Goal: Transaction & Acquisition: Book appointment/travel/reservation

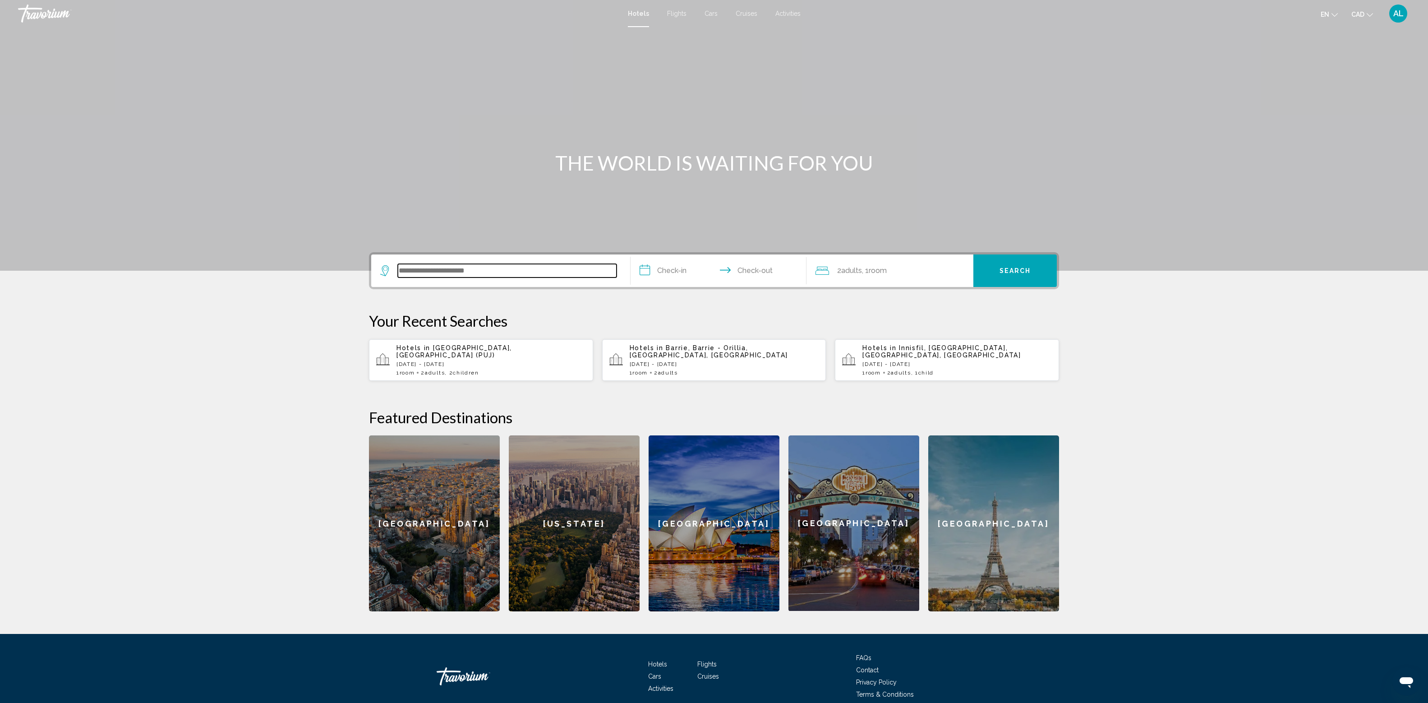
click at [398, 277] on input "Search widget" at bounding box center [507, 271] width 219 height 14
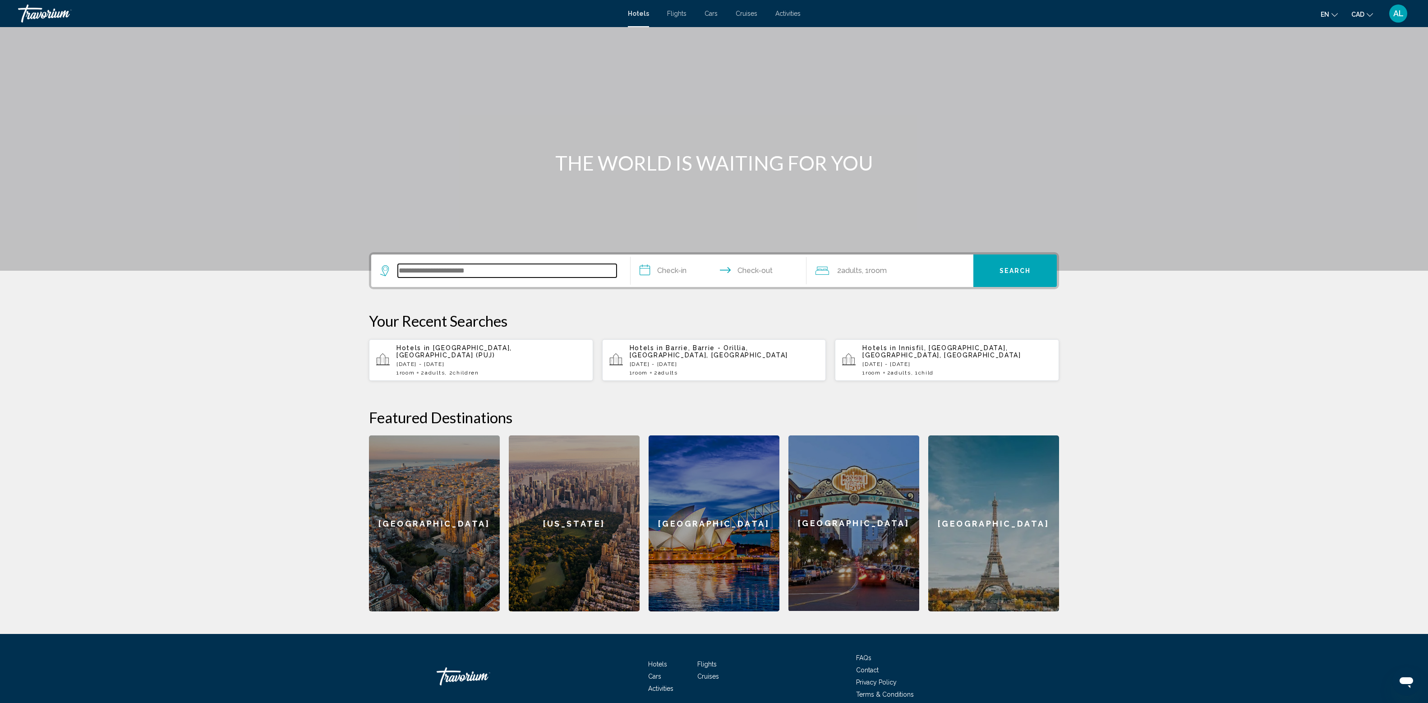
scroll to position [402, 0]
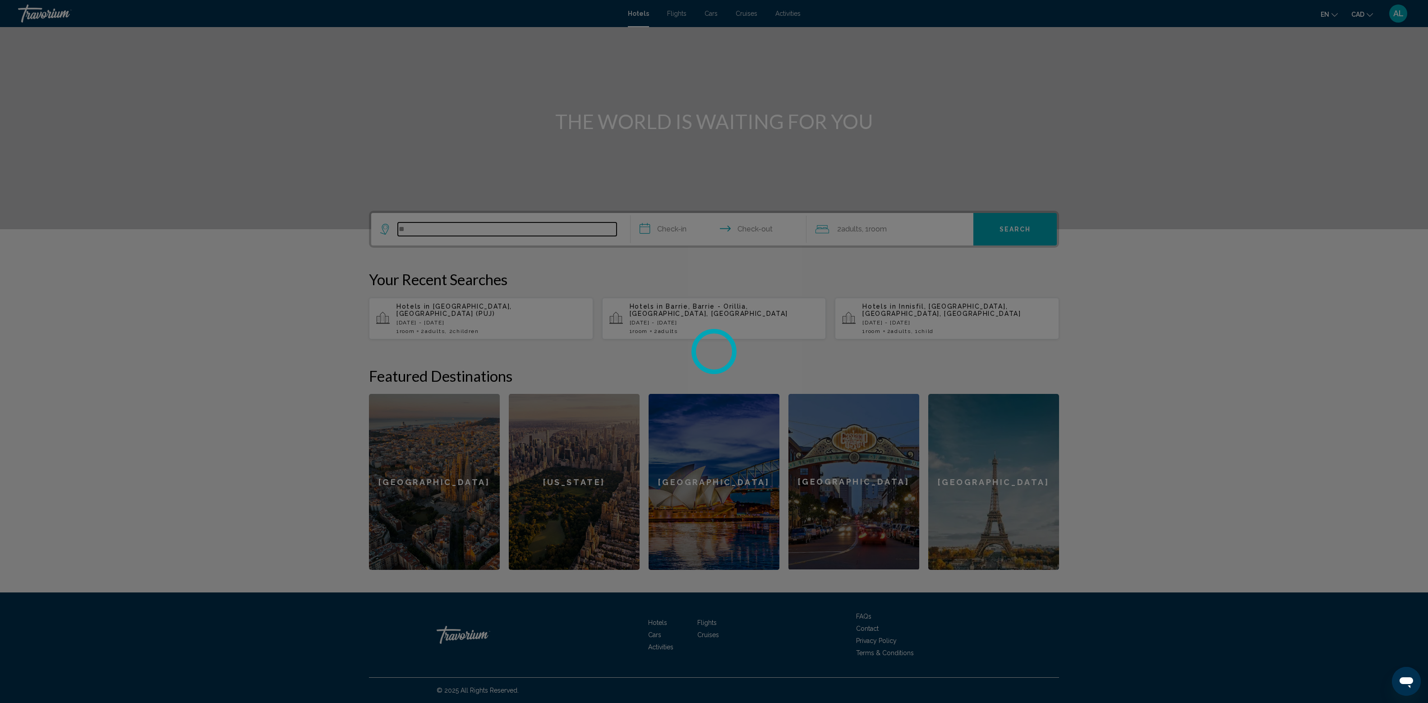
type input "*"
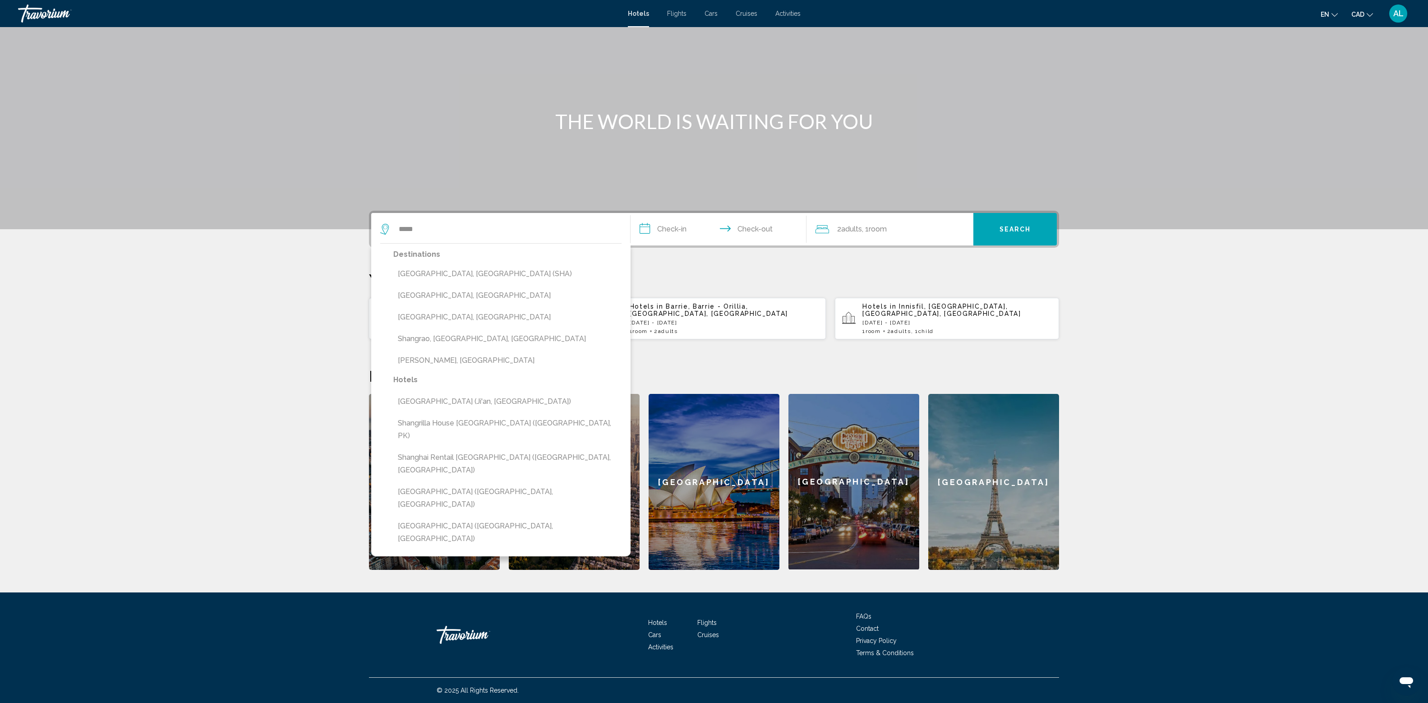
drag, startPoint x: 374, startPoint y: 200, endPoint x: 171, endPoint y: 162, distance: 207.6
click at [393, 265] on button "[GEOGRAPHIC_DATA], [GEOGRAPHIC_DATA] (SHA)" at bounding box center [507, 273] width 228 height 17
type input "**********"
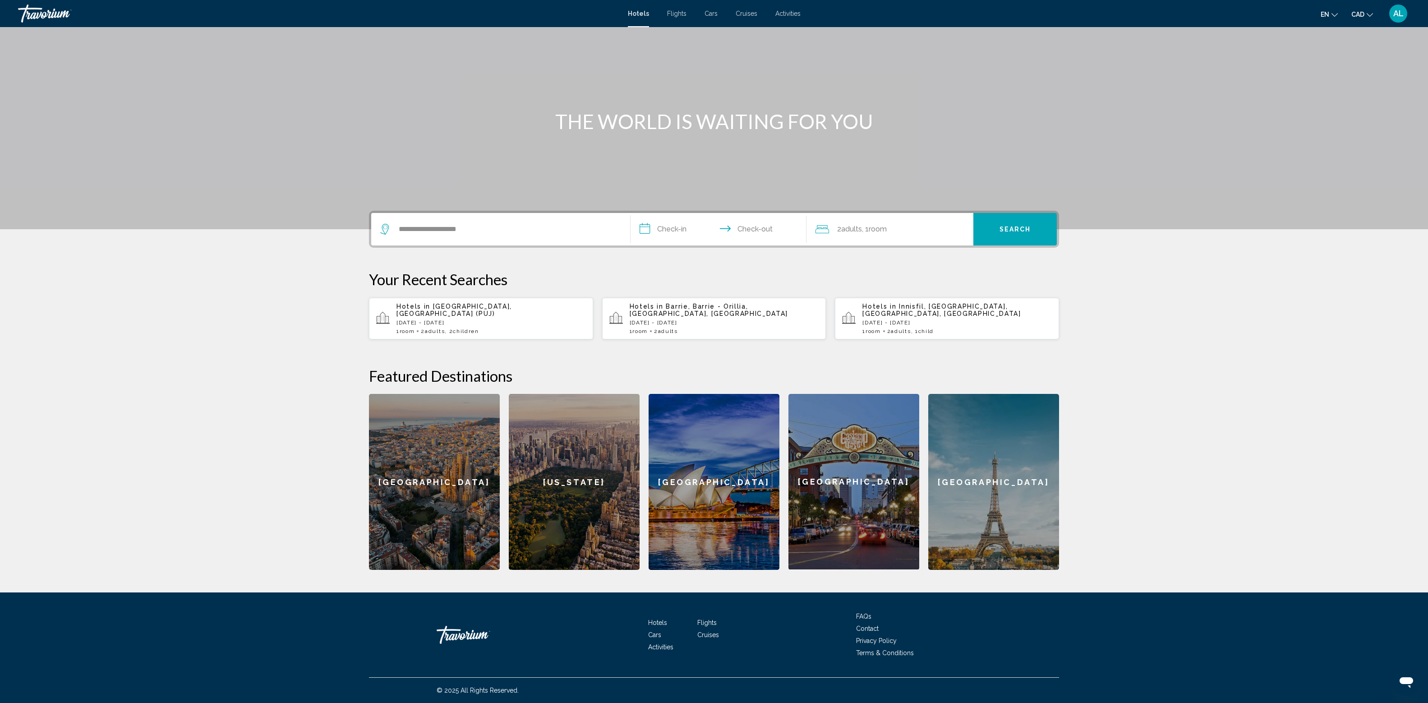
click at [631, 213] on input "**********" at bounding box center [721, 230] width 180 height 35
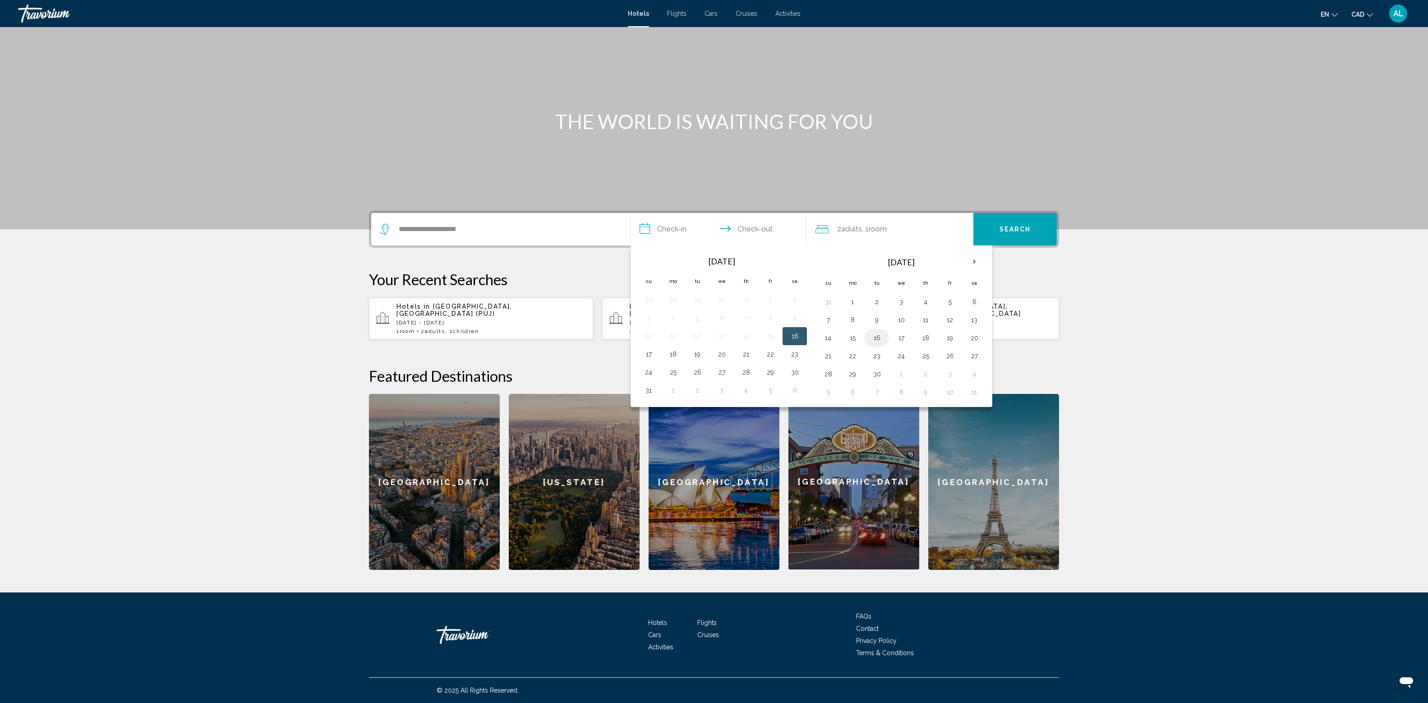
click at [884, 332] on button "16" at bounding box center [877, 338] width 14 height 13
click at [821, 350] on button "21" at bounding box center [828, 356] width 14 height 13
type input "**********"
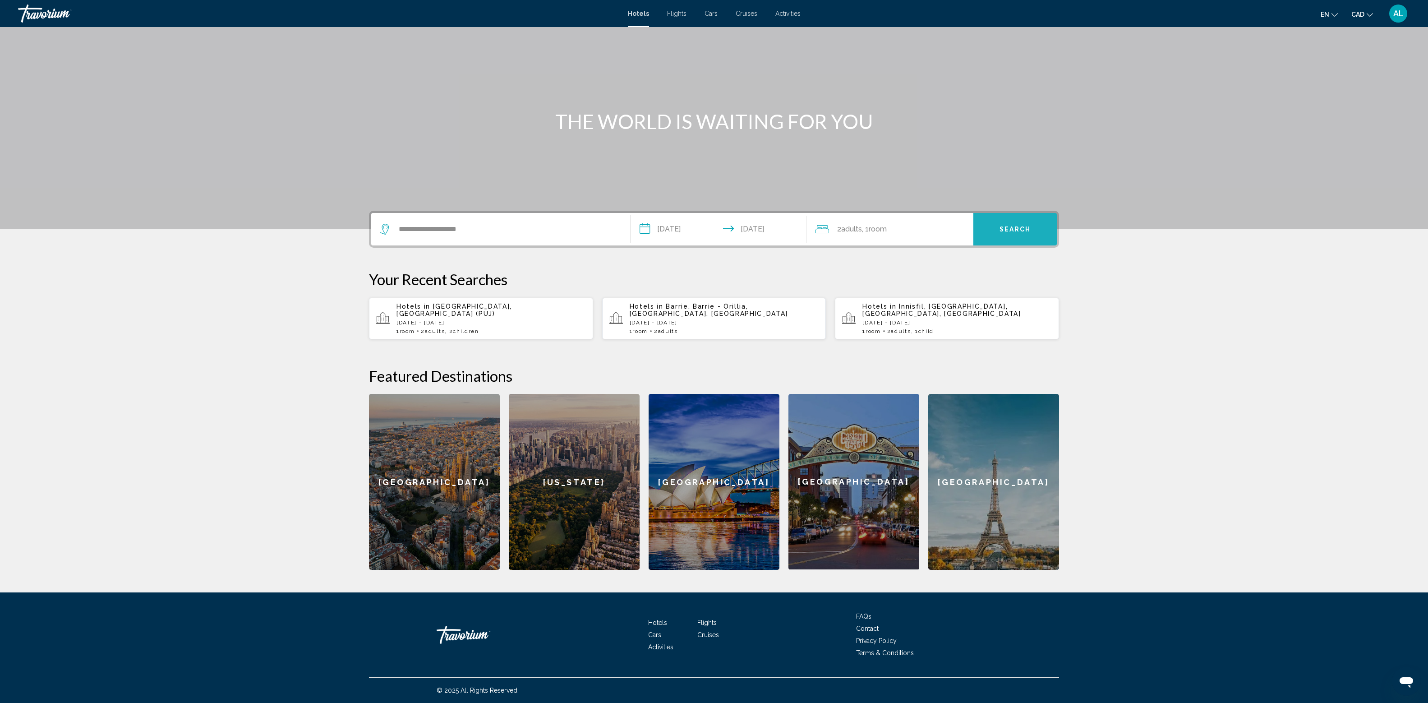
click at [1057, 213] on button "Search" at bounding box center [1015, 229] width 83 height 32
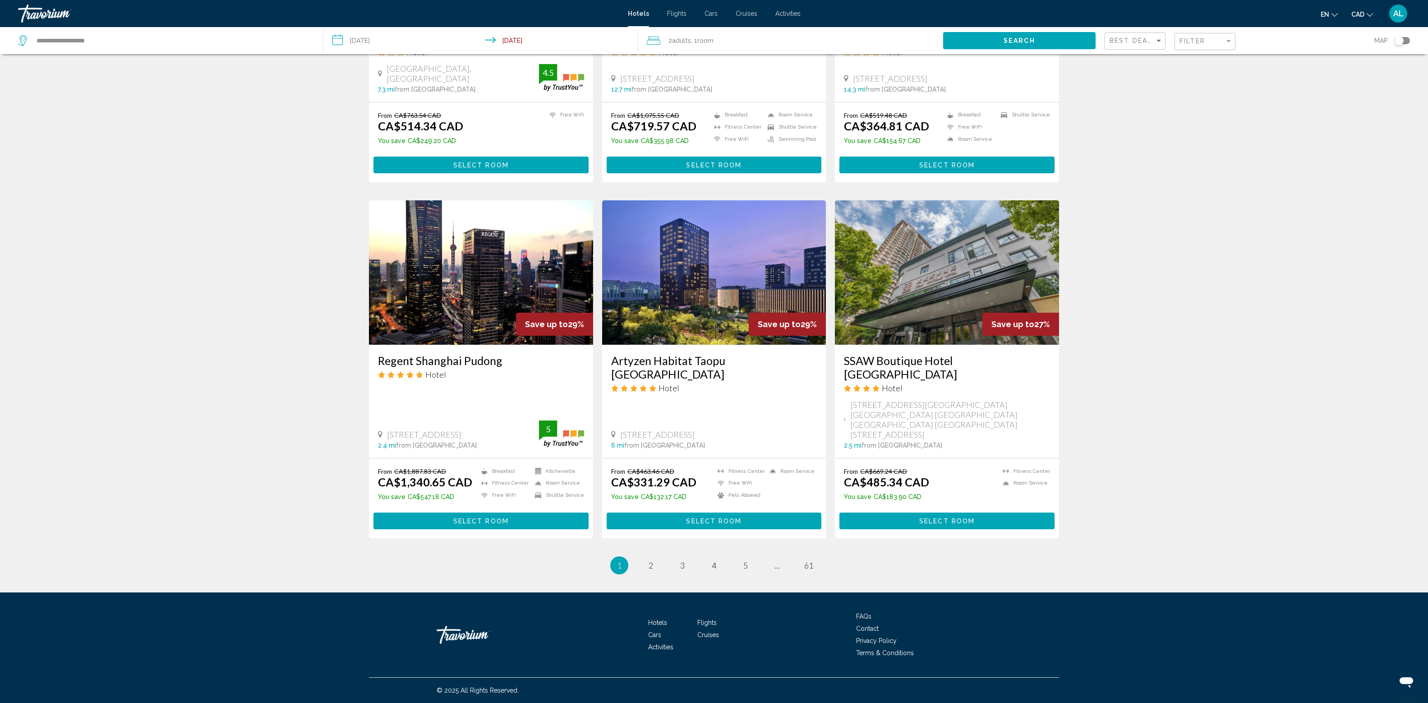
scroll to position [1979, 0]
click at [643, 558] on link "page 2" at bounding box center [651, 566] width 16 height 16
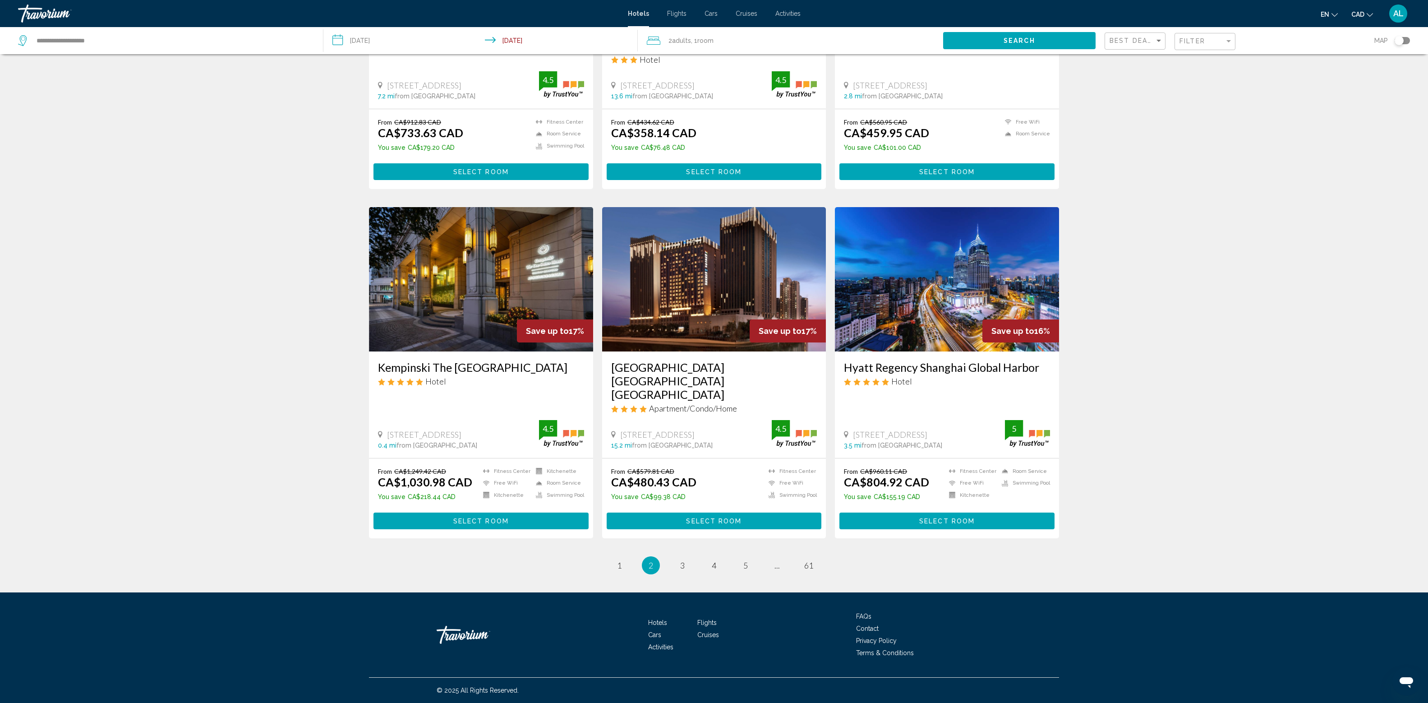
scroll to position [1985, 0]
click at [680, 560] on span "3" at bounding box center [682, 565] width 5 height 10
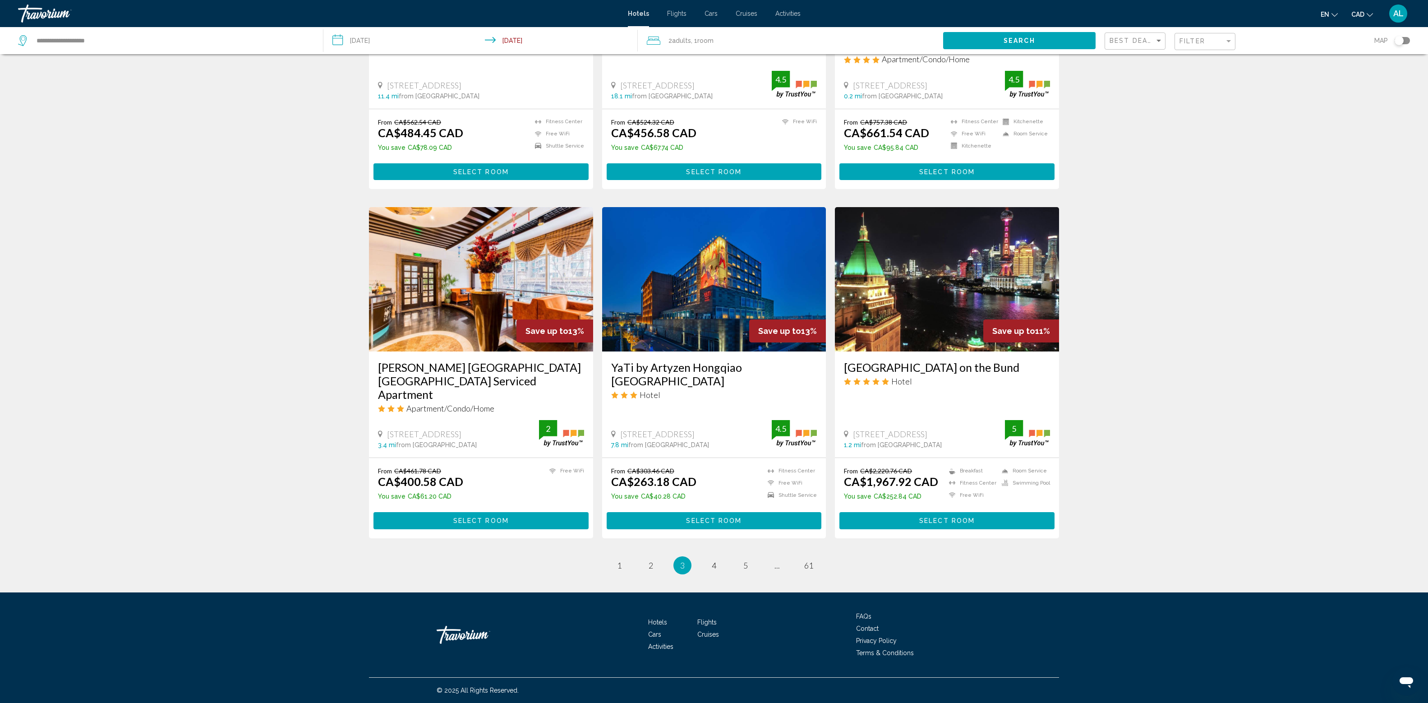
scroll to position [1937, 0]
click at [722, 557] on link "page 4" at bounding box center [714, 565] width 16 height 16
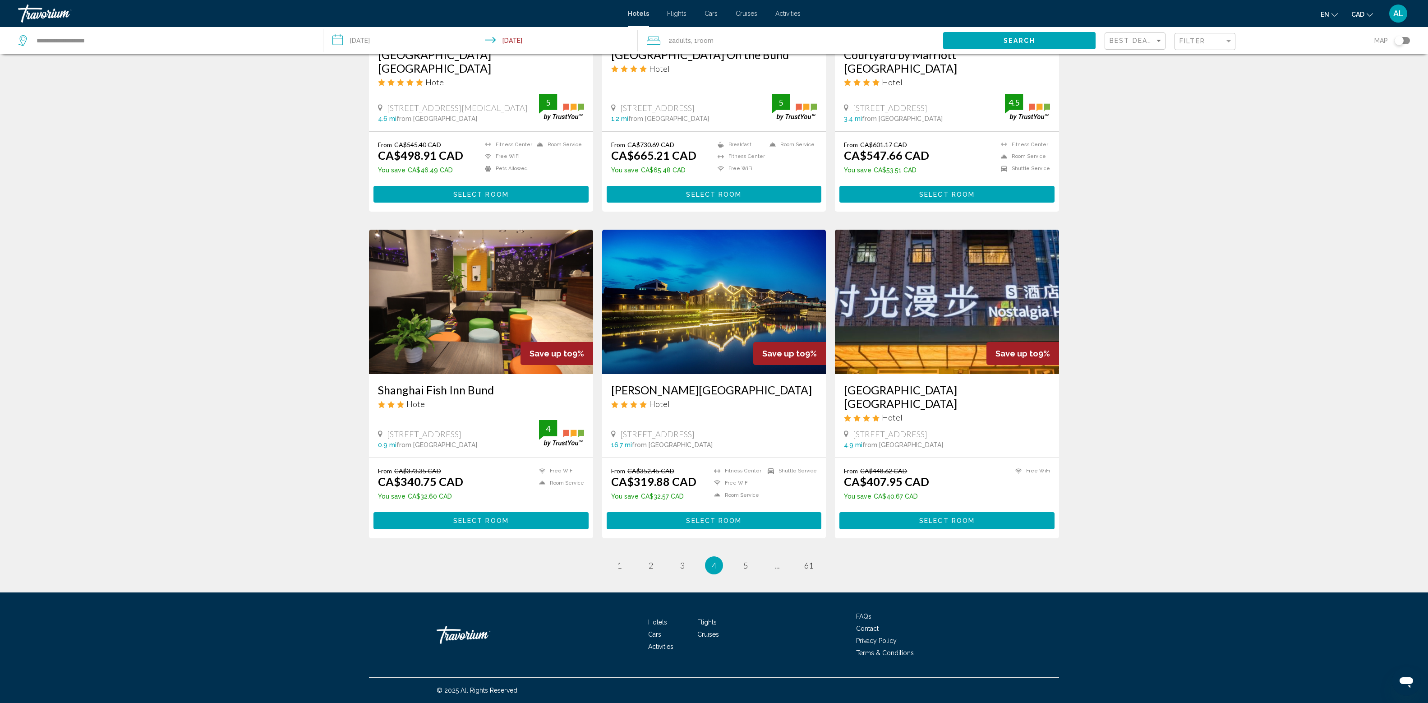
scroll to position [1981, 0]
click at [754, 557] on link "page 5" at bounding box center [746, 565] width 16 height 16
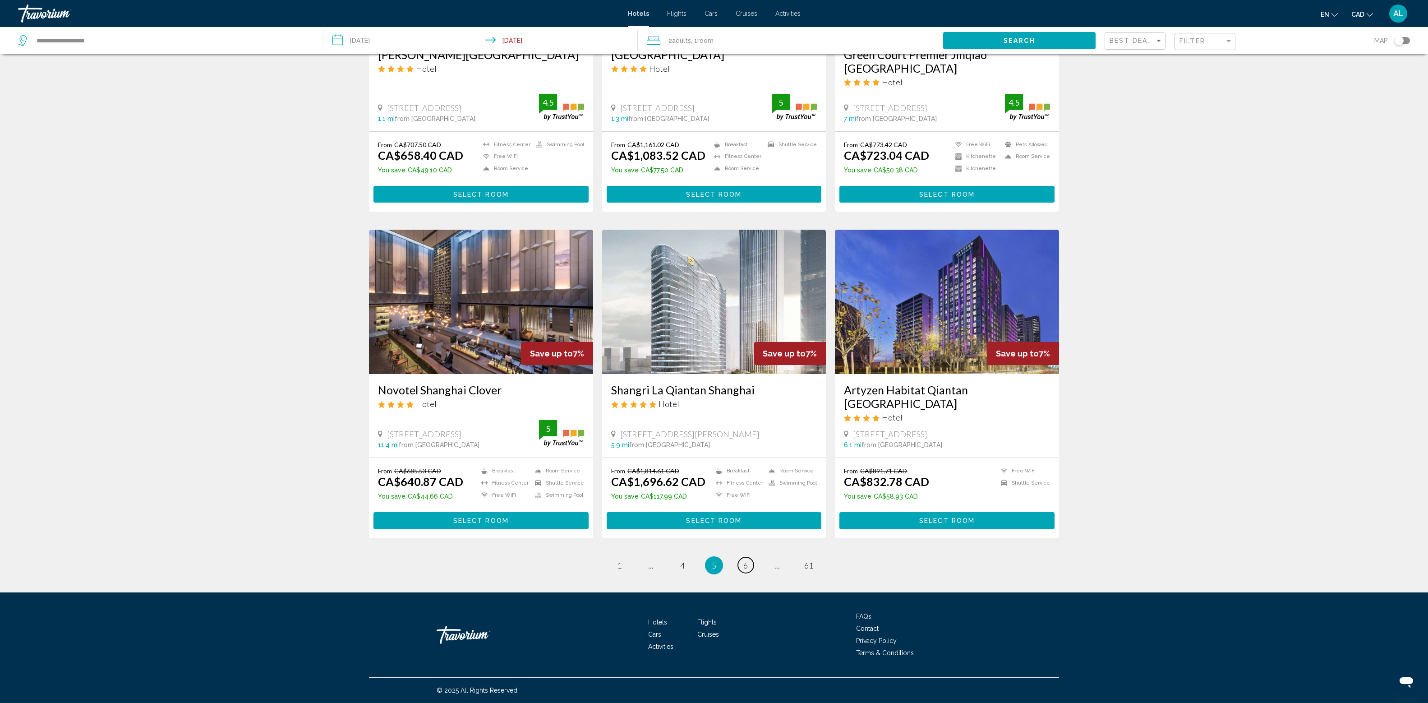
scroll to position [1825, 0]
click at [806, 574] on ul "5 / 61 page 1 page ... page 4 You're on page 5 page 6 page ... page 61" at bounding box center [714, 565] width 690 height 18
click at [748, 570] on span "6" at bounding box center [745, 565] width 5 height 10
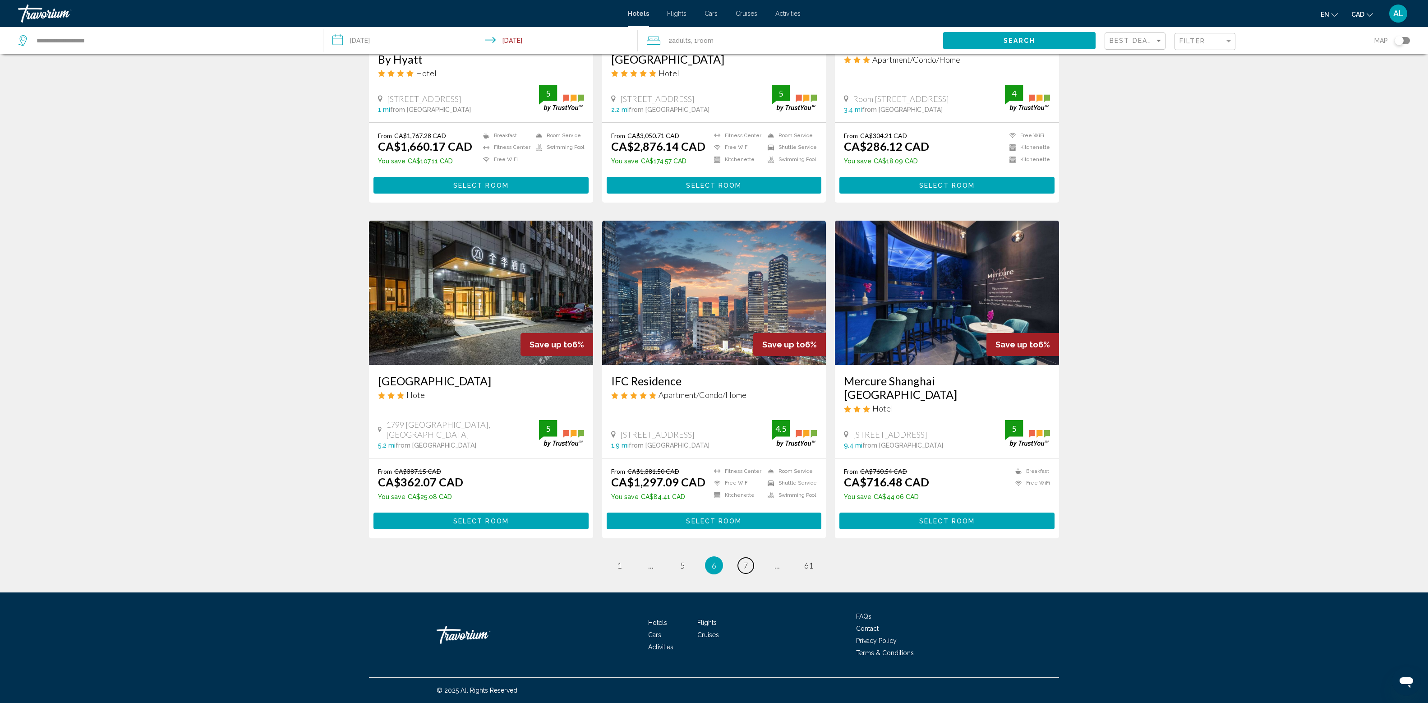
scroll to position [1779, 0]
click at [748, 570] on span "7" at bounding box center [745, 565] width 5 height 10
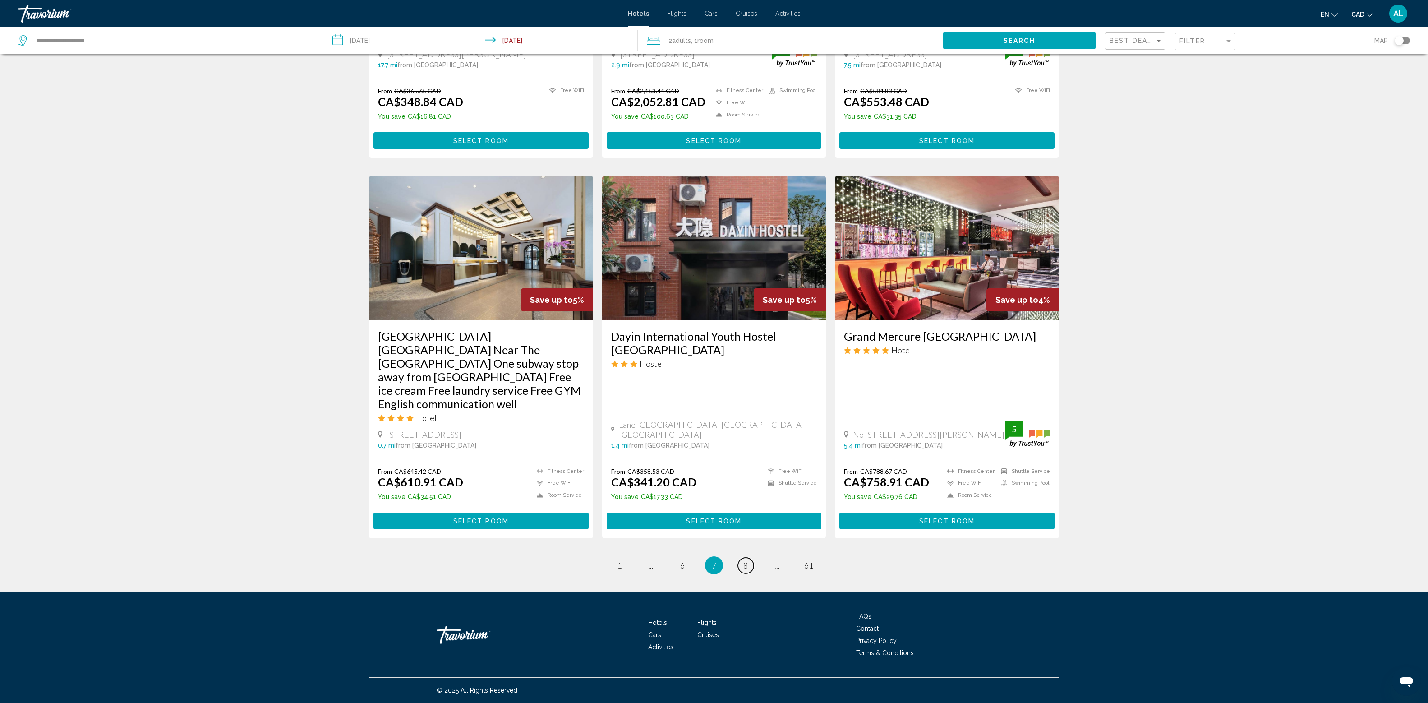
scroll to position [2038, 0]
click at [754, 558] on link "page 8" at bounding box center [746, 566] width 16 height 16
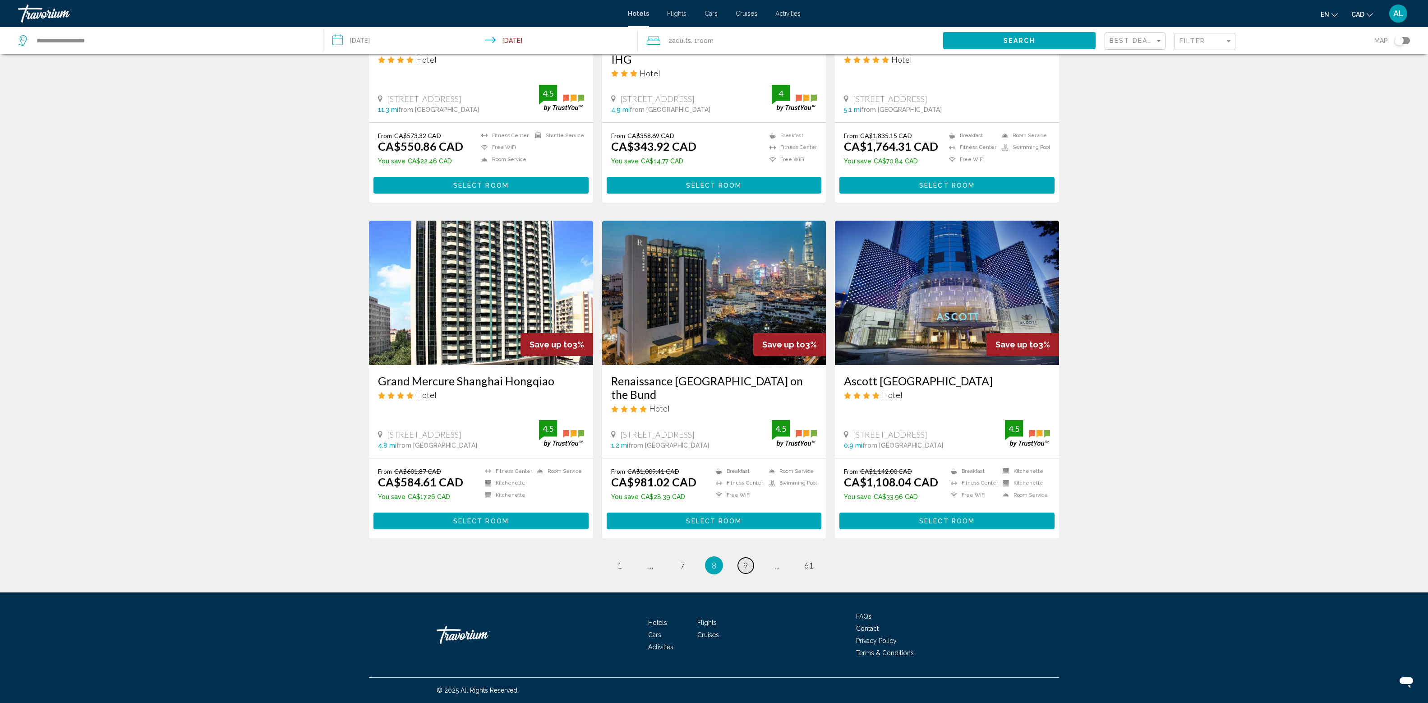
scroll to position [1986, 0]
click at [754, 558] on link "page 9" at bounding box center [746, 566] width 16 height 16
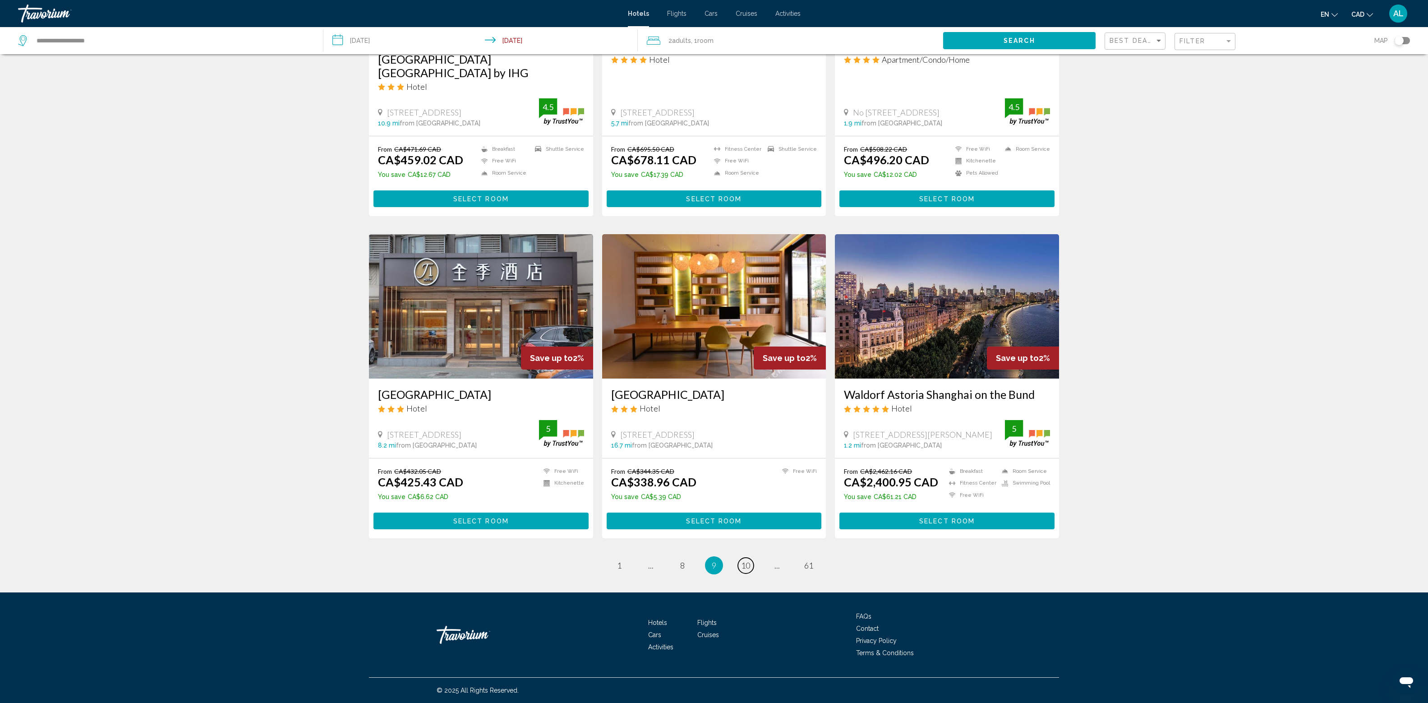
scroll to position [1913, 0]
click at [750, 560] on span "10" at bounding box center [745, 565] width 9 height 10
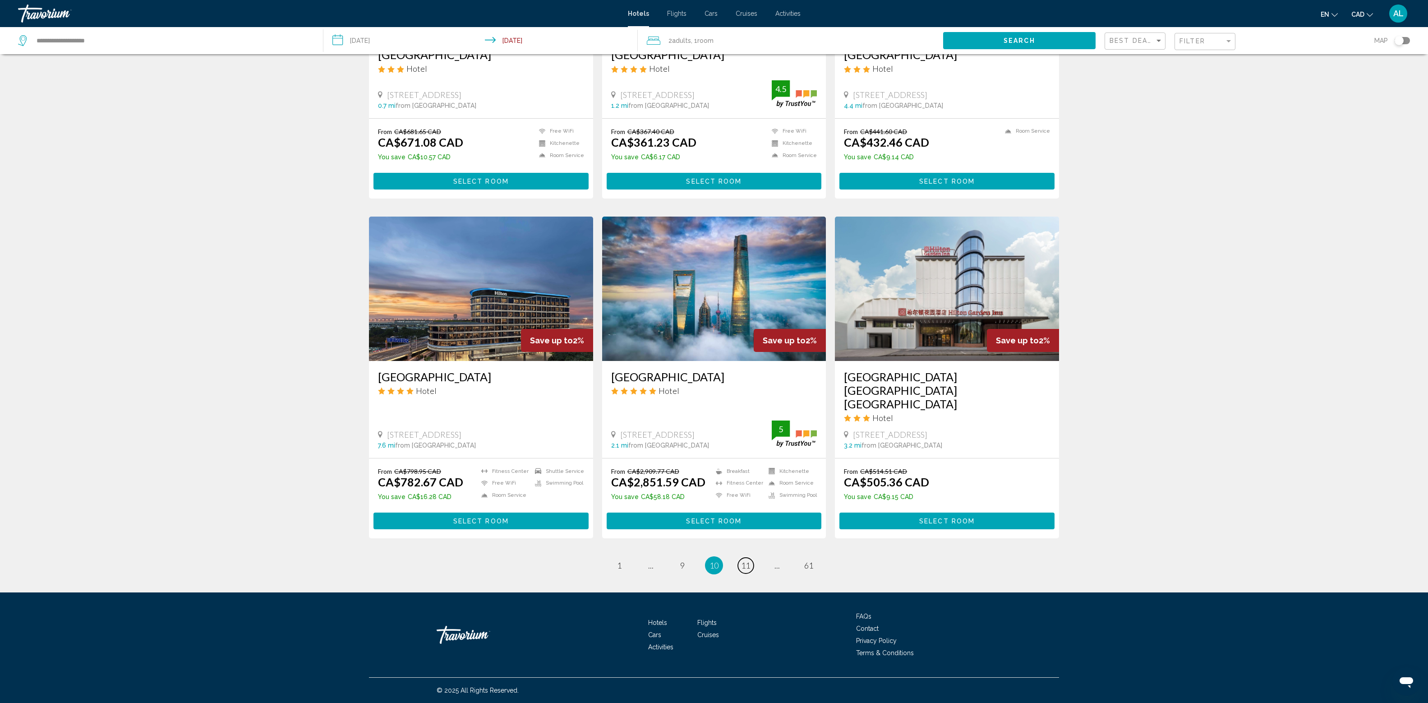
scroll to position [1874, 0]
click at [795, 562] on ul "10 / 61 page 1 page ... page 9 You're on page 10 page 11 page ... page 61" at bounding box center [714, 565] width 690 height 18
click at [754, 573] on link "page 11" at bounding box center [746, 566] width 16 height 16
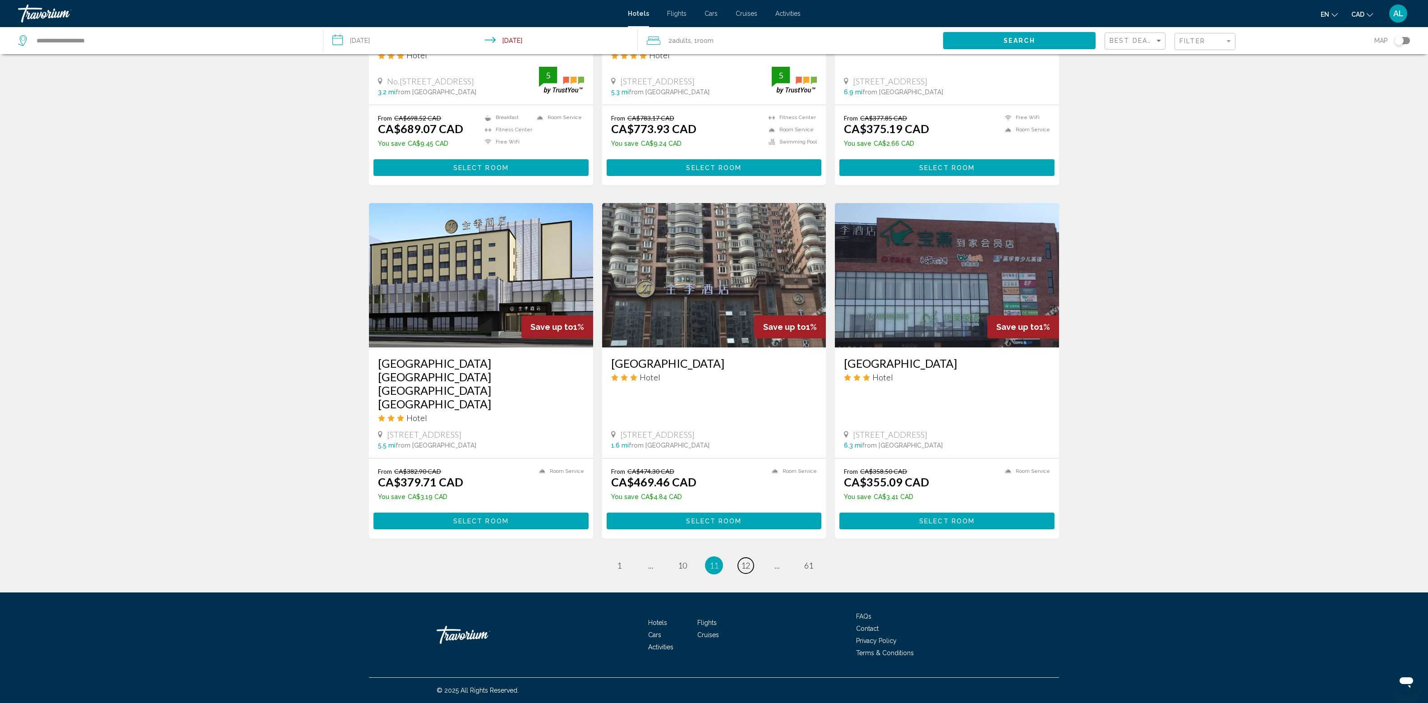
scroll to position [1933, 0]
click at [754, 558] on link "page 12" at bounding box center [746, 566] width 16 height 16
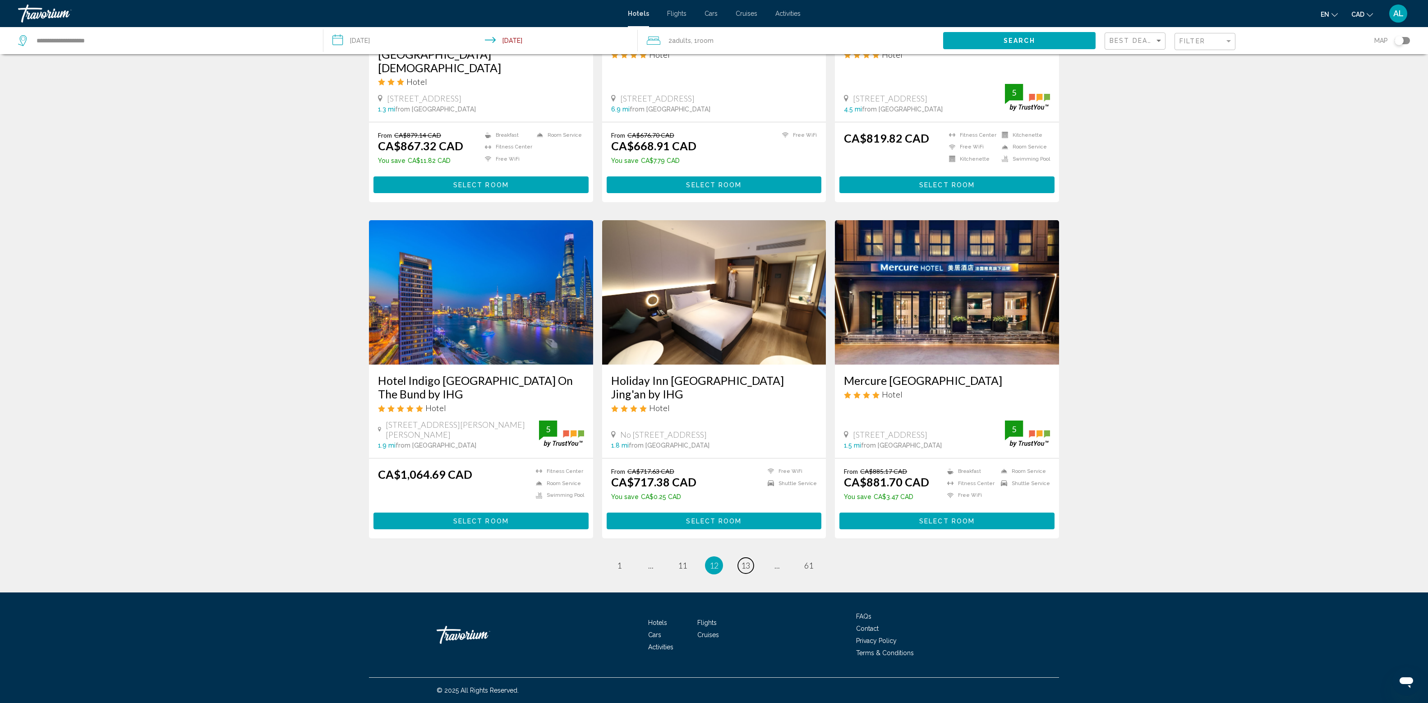
scroll to position [1476, 0]
click at [1157, 44] on span "Best Deals" at bounding box center [1133, 40] width 47 height 7
click at [1136, 104] on span "Highest Quality Rating" at bounding box center [1155, 114] width 95 height 24
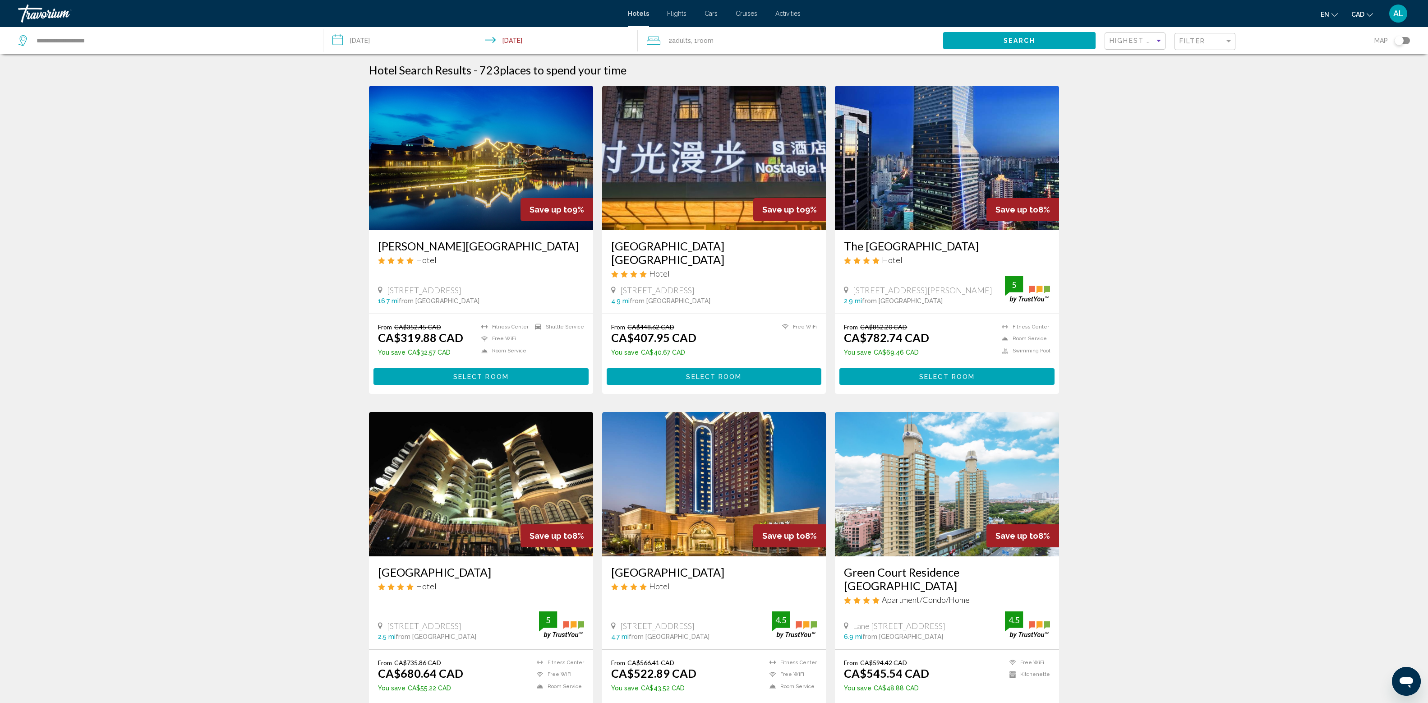
click at [984, 49] on button "Search" at bounding box center [1019, 40] width 152 height 17
click at [1004, 45] on span "Search" at bounding box center [1020, 40] width 32 height 7
click at [1205, 45] on span "Filter" at bounding box center [1193, 40] width 26 height 7
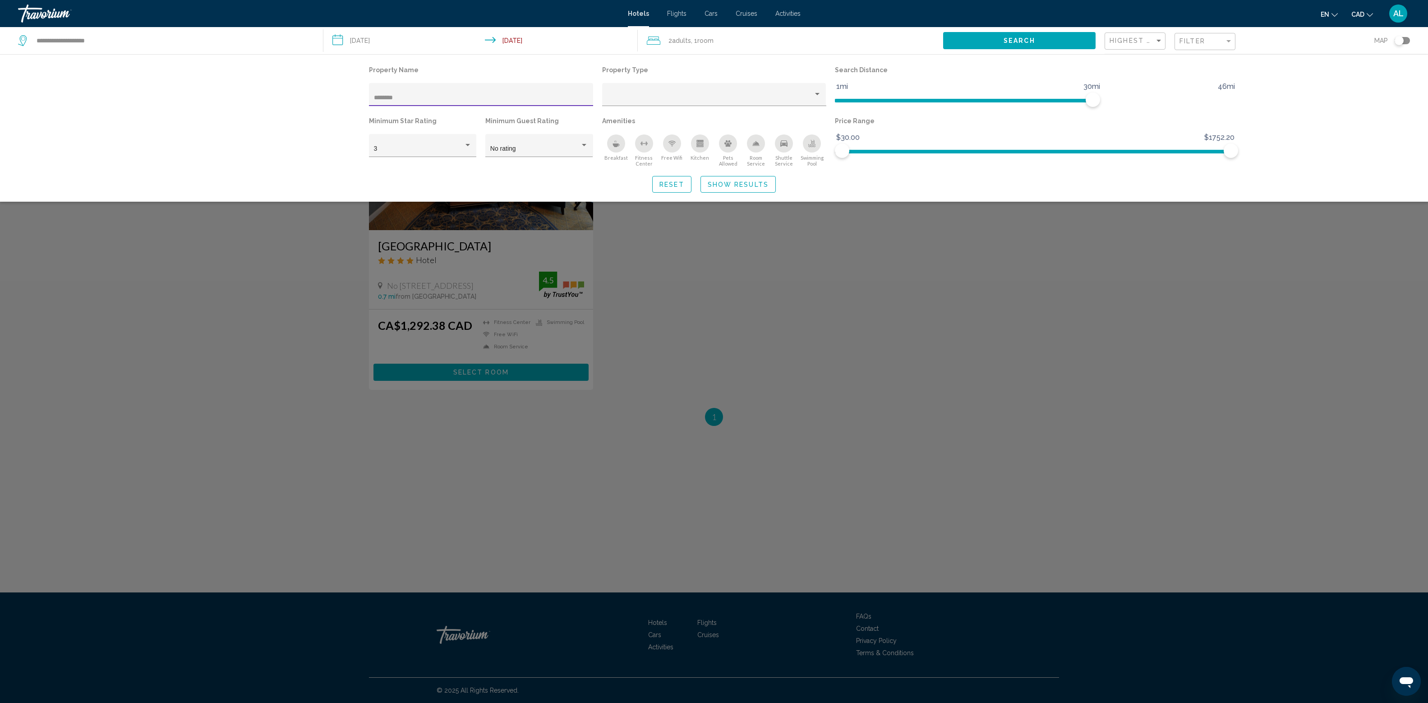
type input "********"
click at [714, 394] on div "Search widget" at bounding box center [714, 419] width 1428 height 568
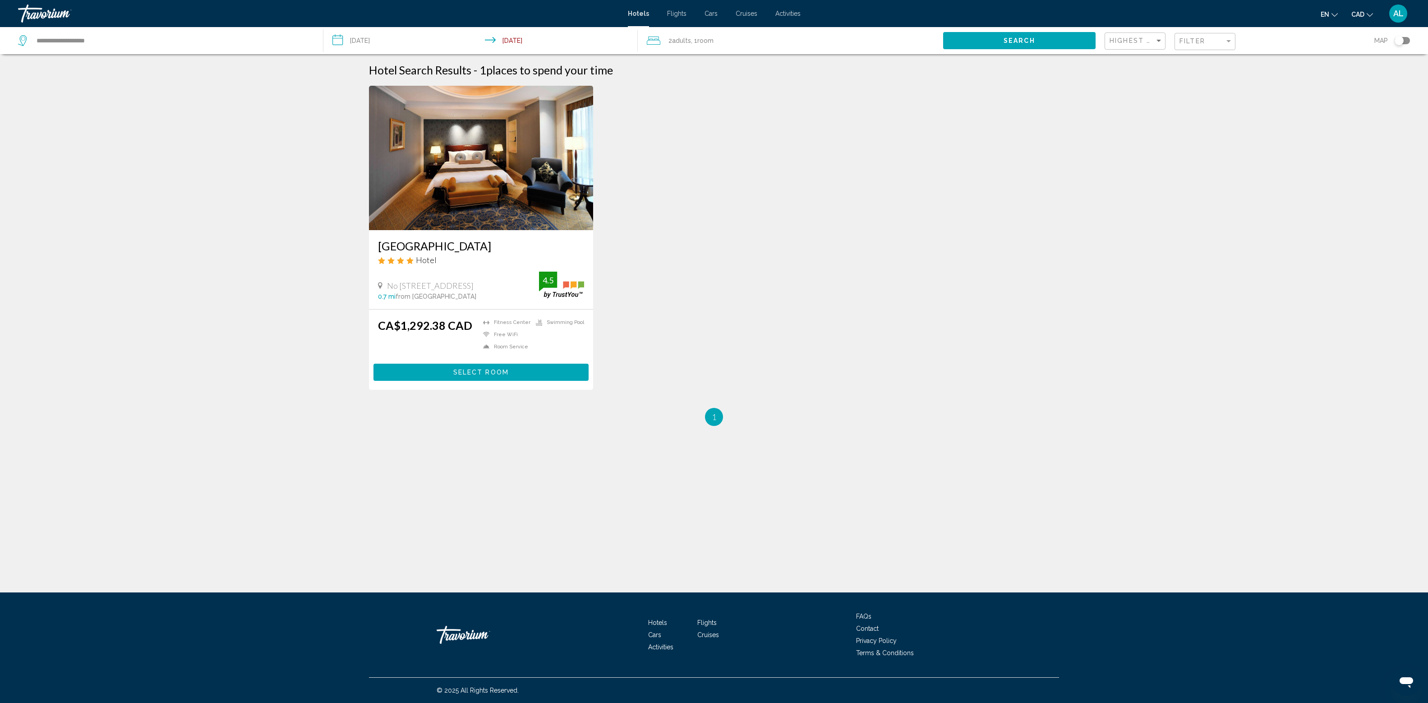
click at [369, 230] on img "Main content" at bounding box center [481, 158] width 224 height 144
click at [369, 302] on div "[GEOGRAPHIC_DATA] Hotel [STREET_ADDRESS] 0.7 mi from [GEOGRAPHIC_DATA] from hot…" at bounding box center [481, 269] width 224 height 79
click at [453, 376] on span "Select Room" at bounding box center [480, 372] width 55 height 7
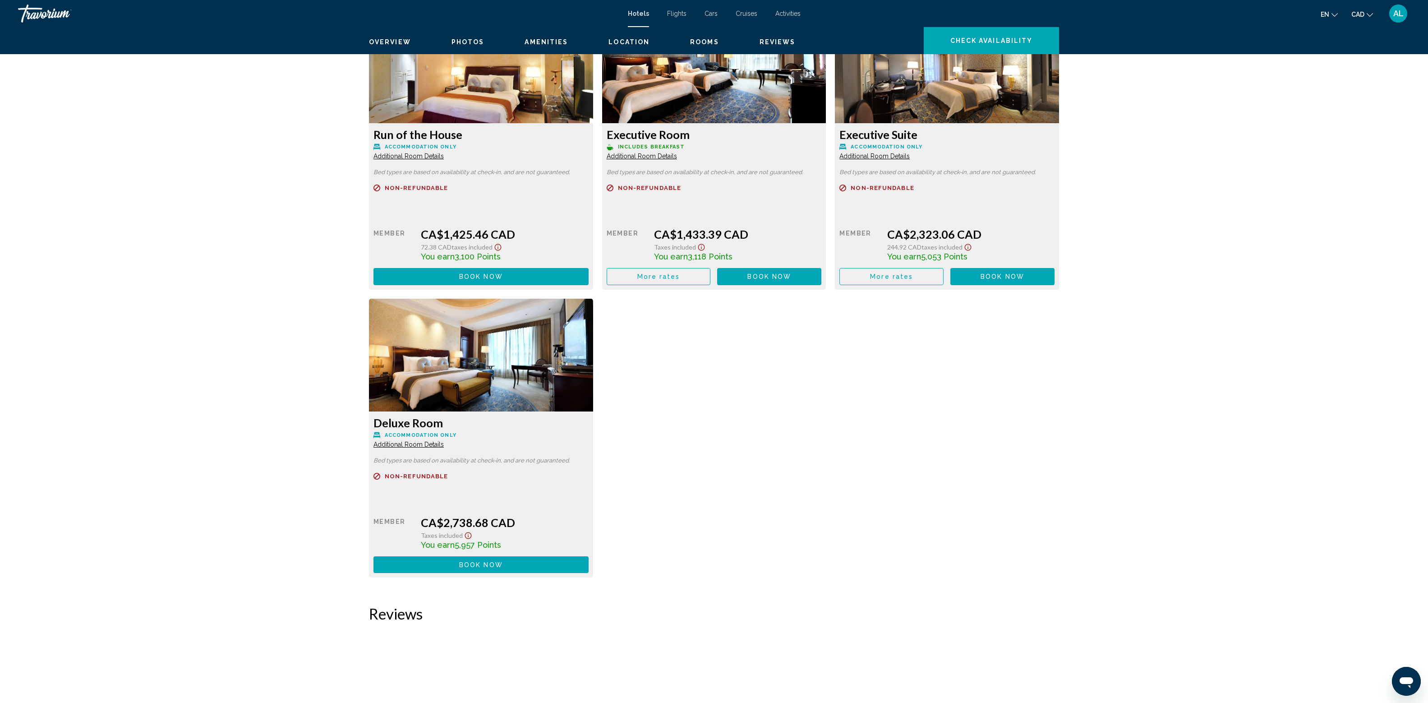
scroll to position [1581, 0]
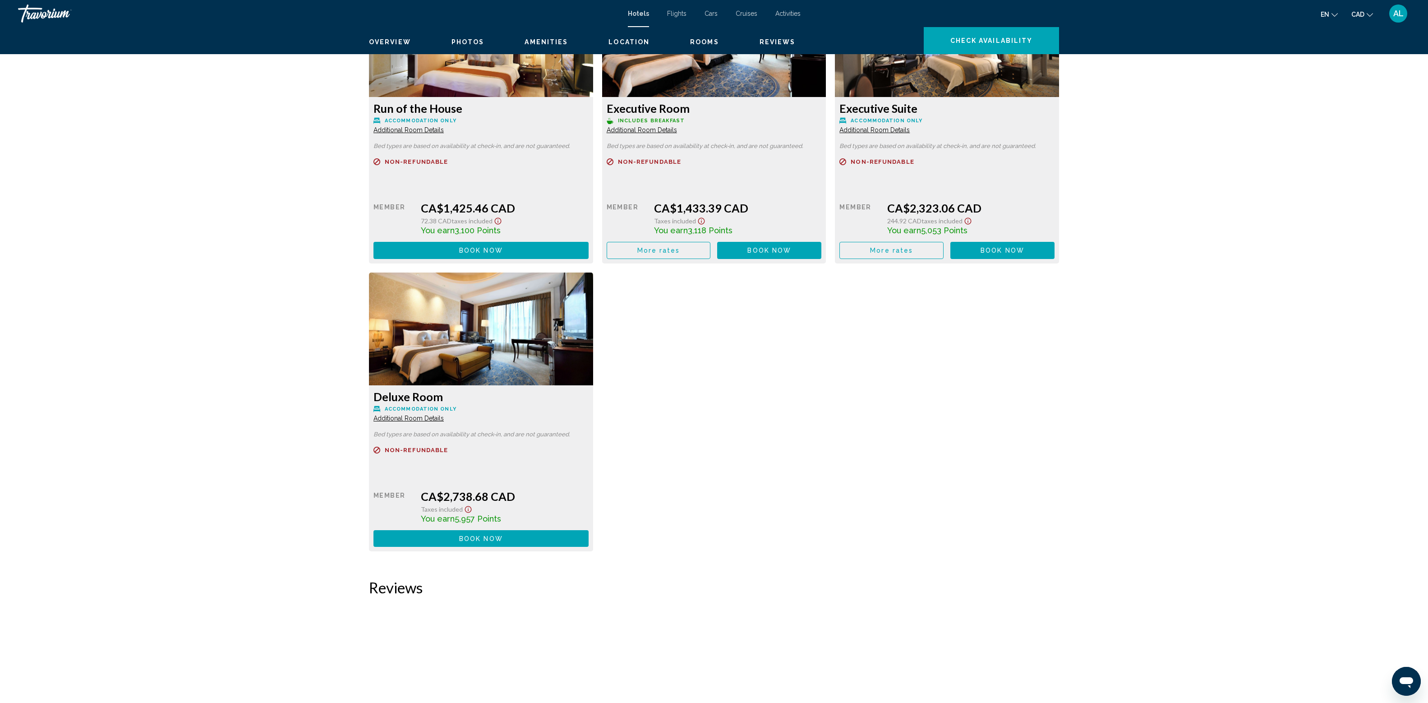
drag, startPoint x: 751, startPoint y: 378, endPoint x: 594, endPoint y: 399, distance: 158.4
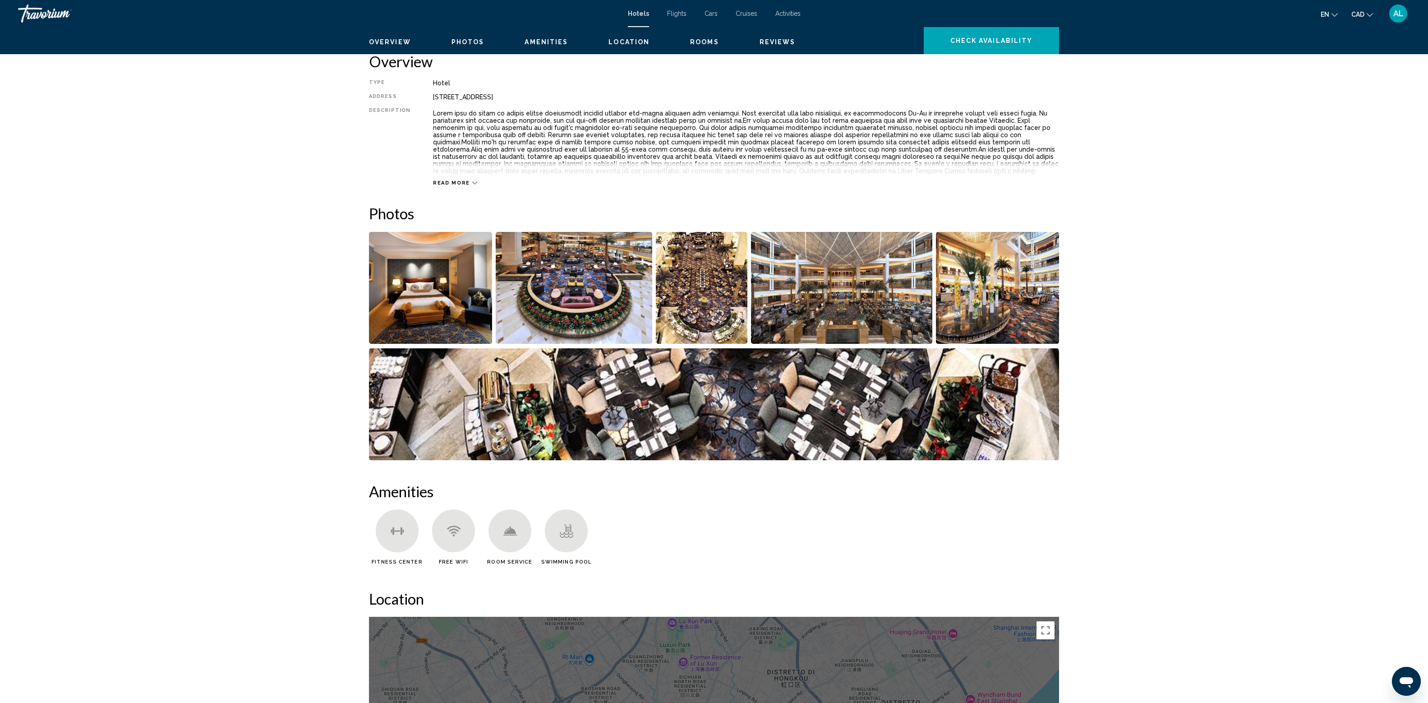
scroll to position [270, 0]
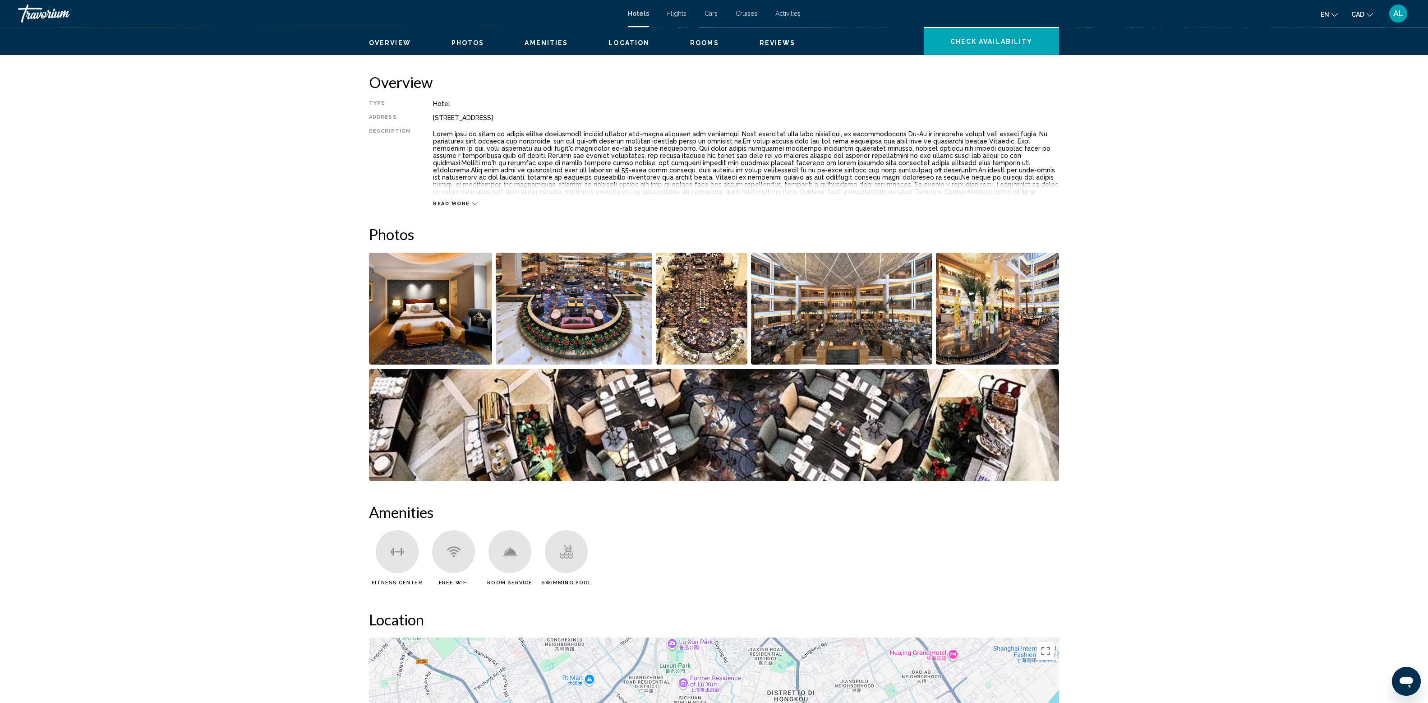
click at [626, 56] on div "Overview Photos Amenities Location Rooms Reviews Check Availability" at bounding box center [714, 42] width 726 height 28
click at [690, 47] on button "Rooms" at bounding box center [704, 43] width 29 height 8
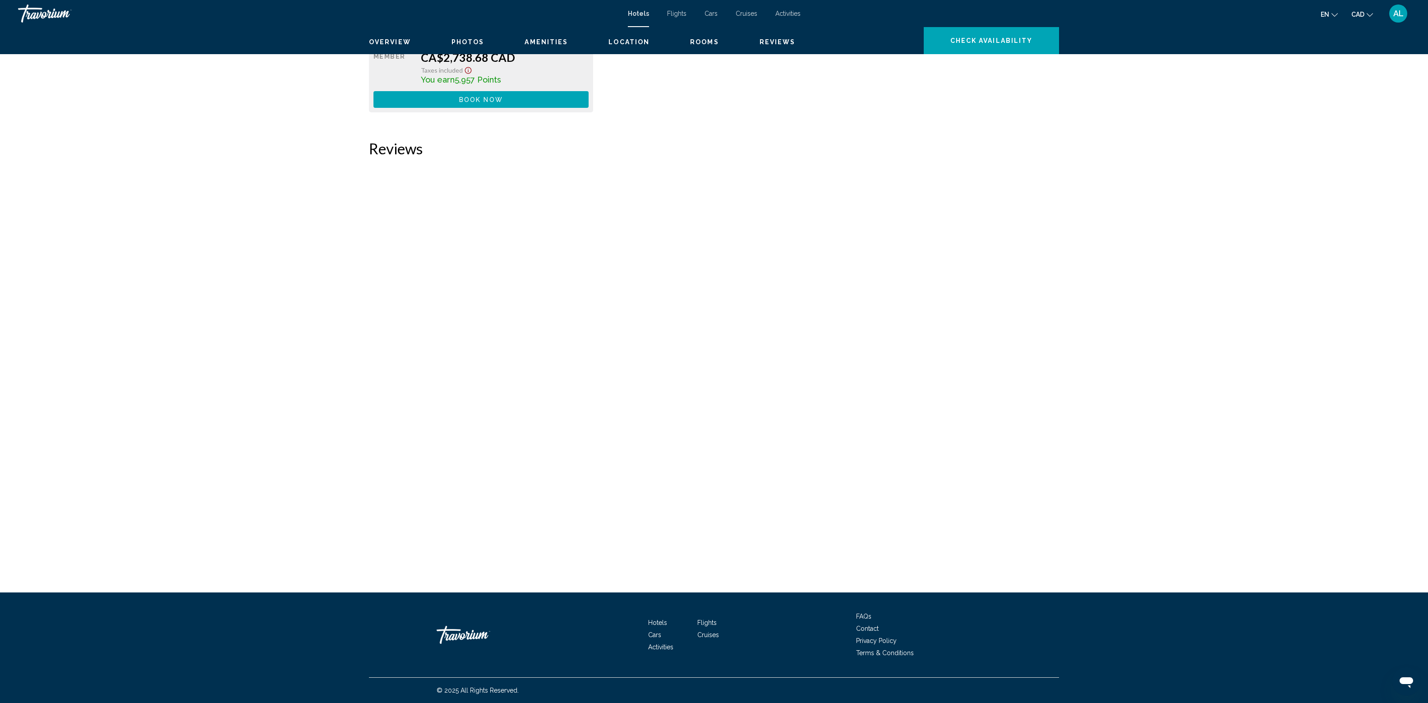
scroll to position [2204, 0]
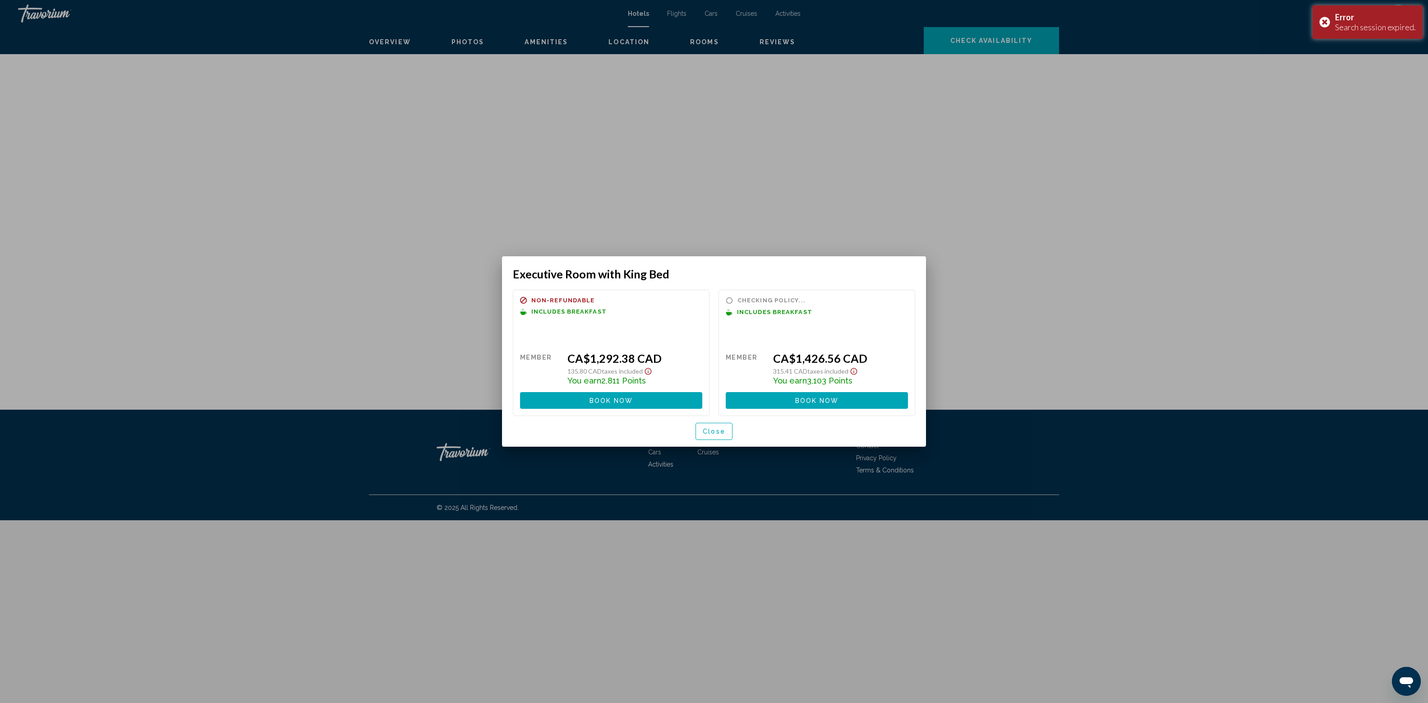
scroll to position [0, 0]
click at [666, 409] on button "Book now No longer available" at bounding box center [611, 400] width 182 height 17
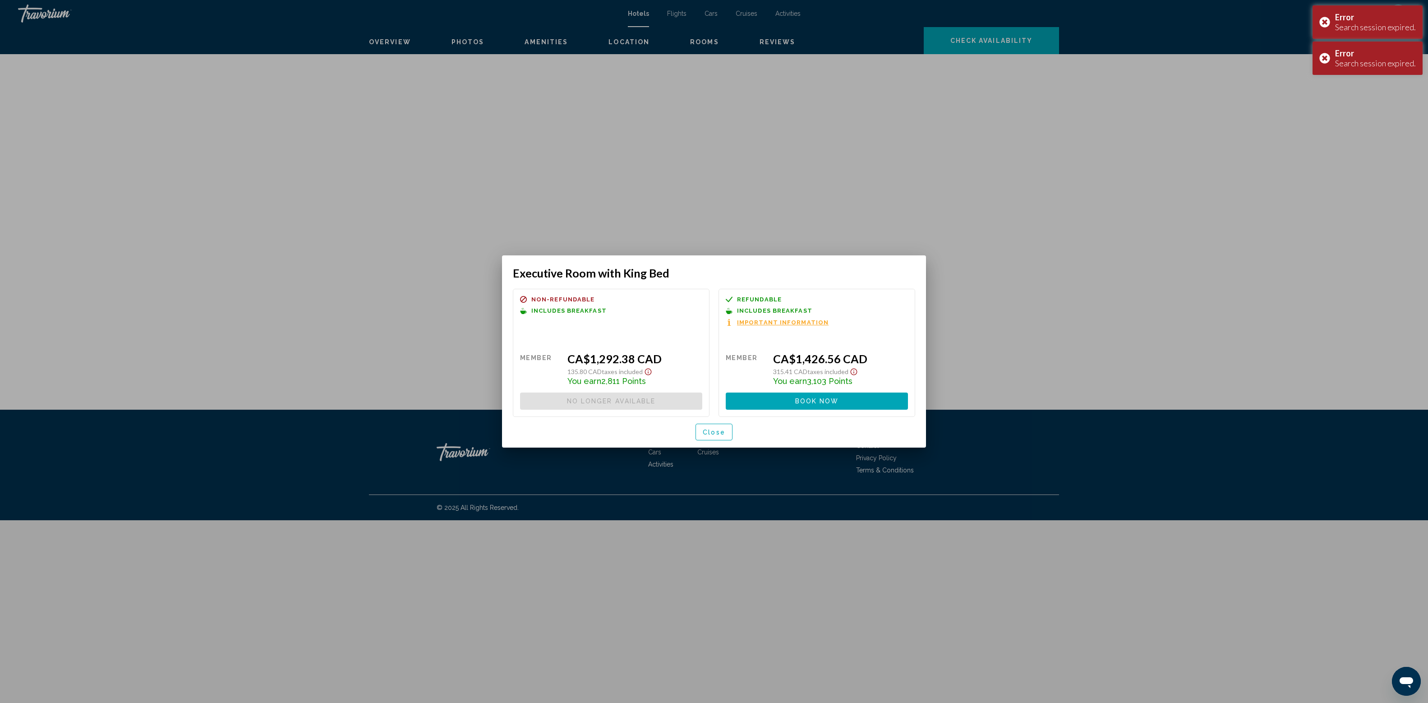
click at [718, 436] on span "Close" at bounding box center [714, 432] width 23 height 7
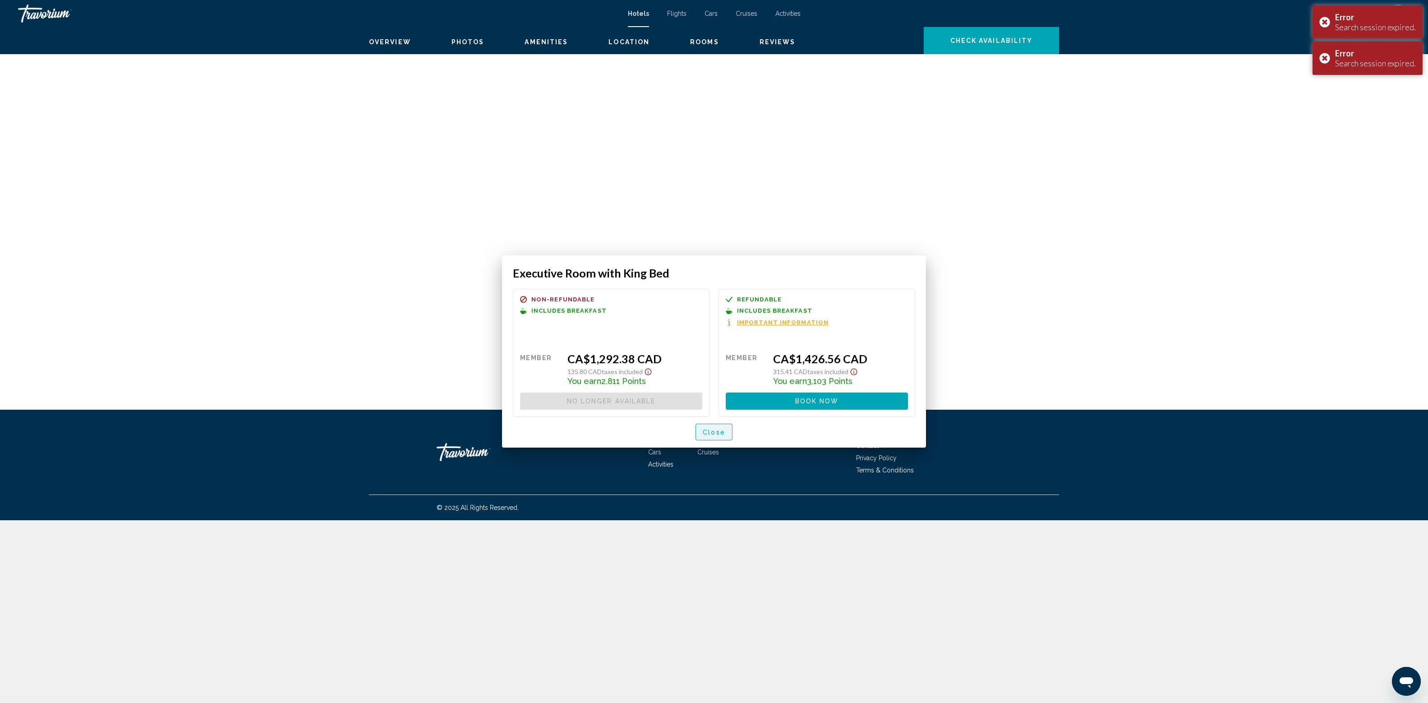
scroll to position [2204, 0]
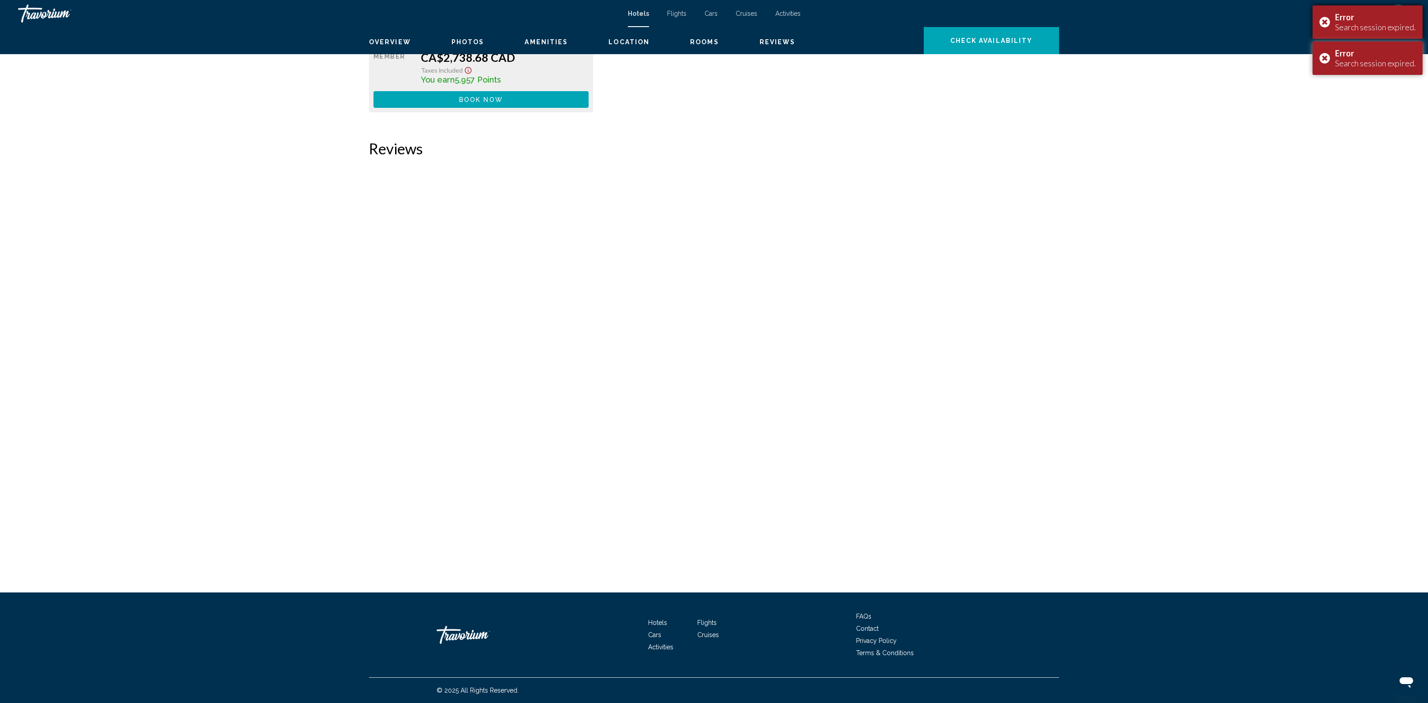
drag, startPoint x: 1325, startPoint y: 25, endPoint x: 1327, endPoint y: 40, distance: 14.7
click at [1324, 25] on div "Error Search session expired." at bounding box center [1368, 21] width 110 height 33
click at [1059, 54] on button "Check Availability" at bounding box center [991, 40] width 135 height 27
drag, startPoint x: 295, startPoint y: 298, endPoint x: 246, endPoint y: 346, distance: 68.9
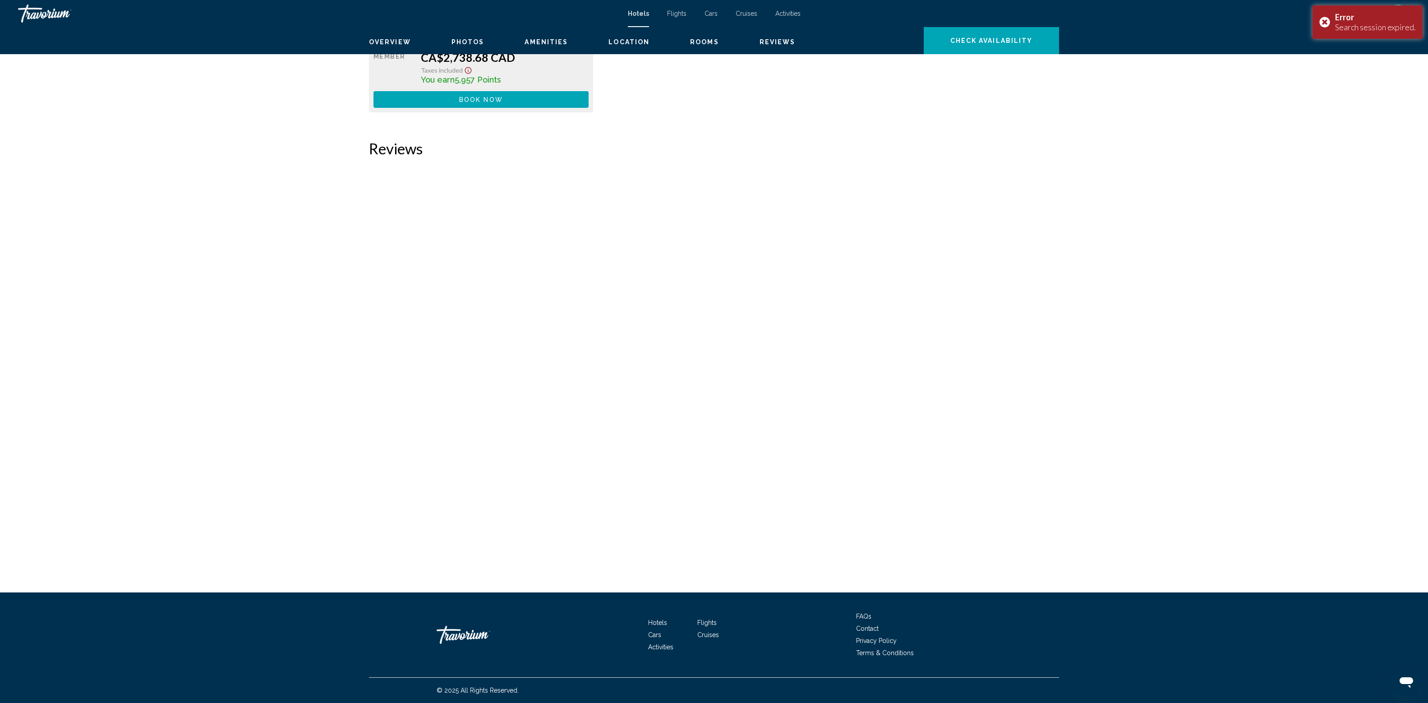
drag, startPoint x: 180, startPoint y: 285, endPoint x: 175, endPoint y: 305, distance: 20.6
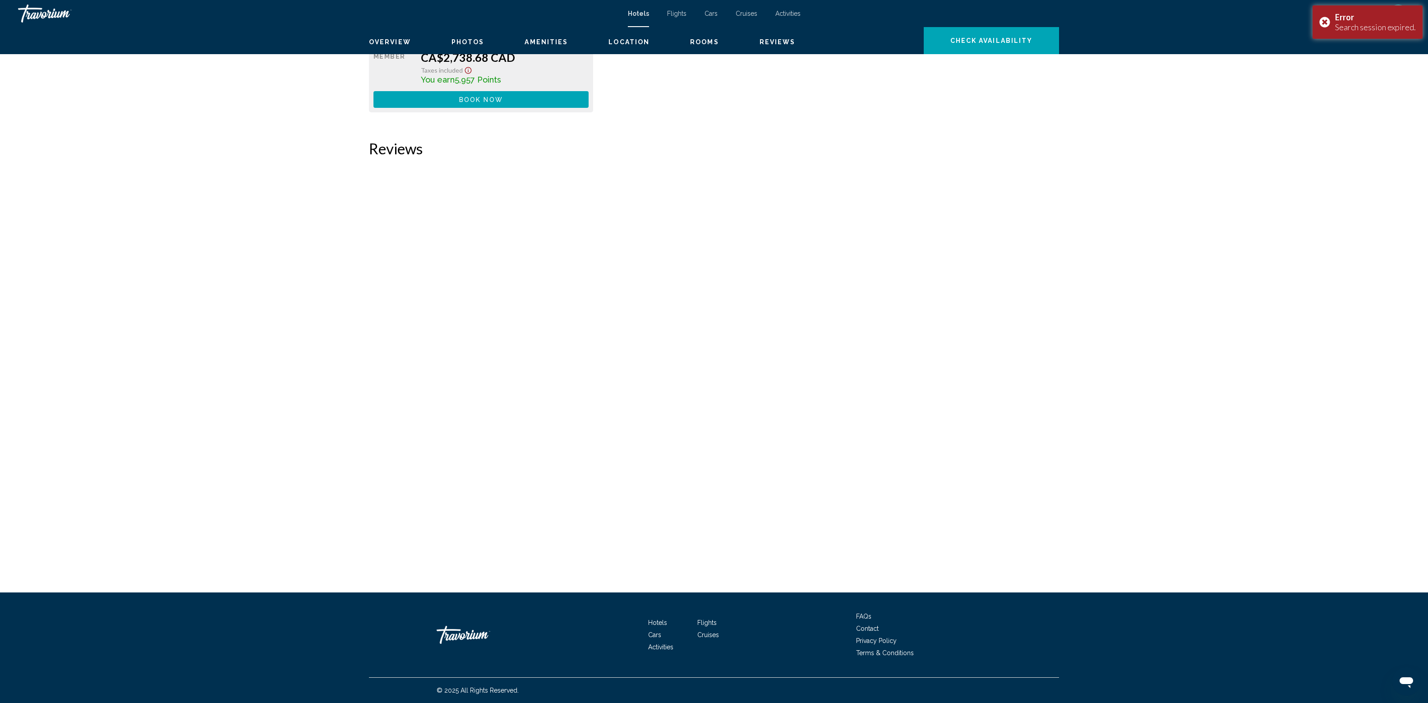
scroll to position [0, 0]
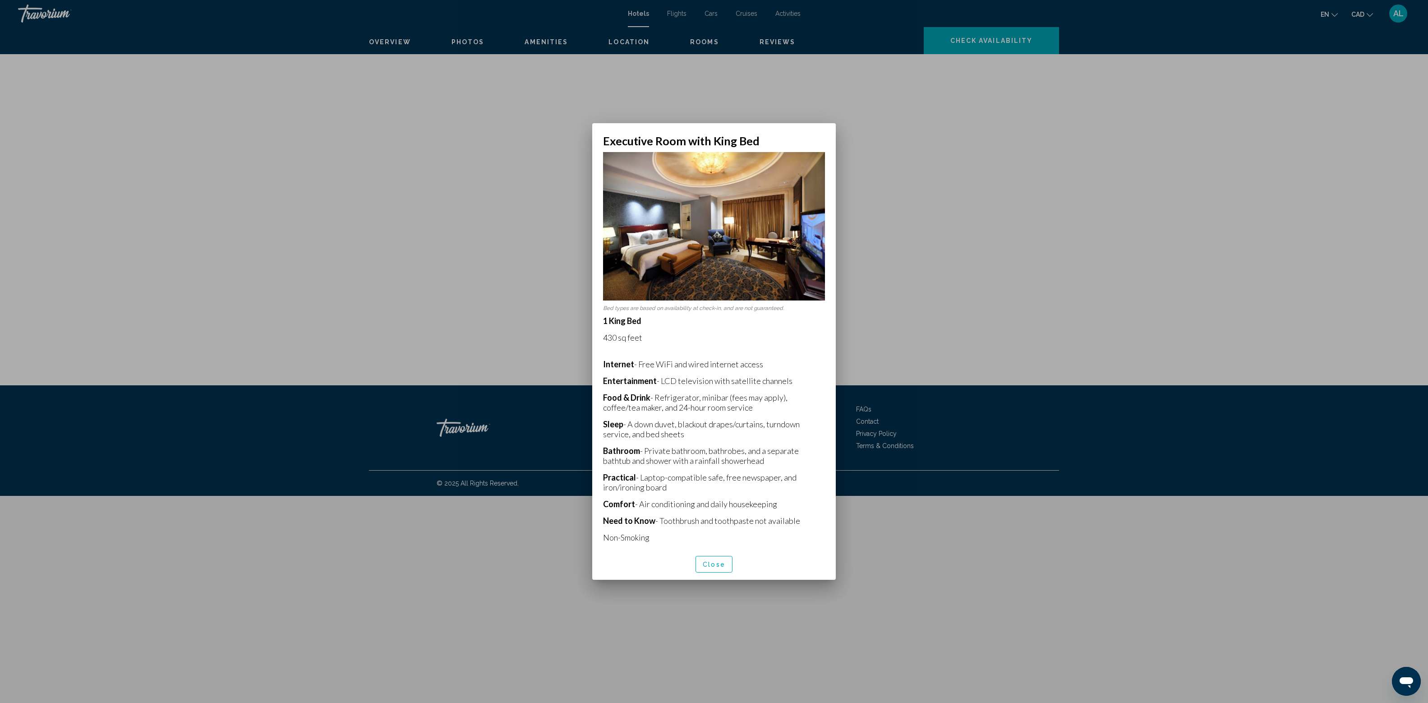
click at [498, 389] on div at bounding box center [714, 351] width 1428 height 703
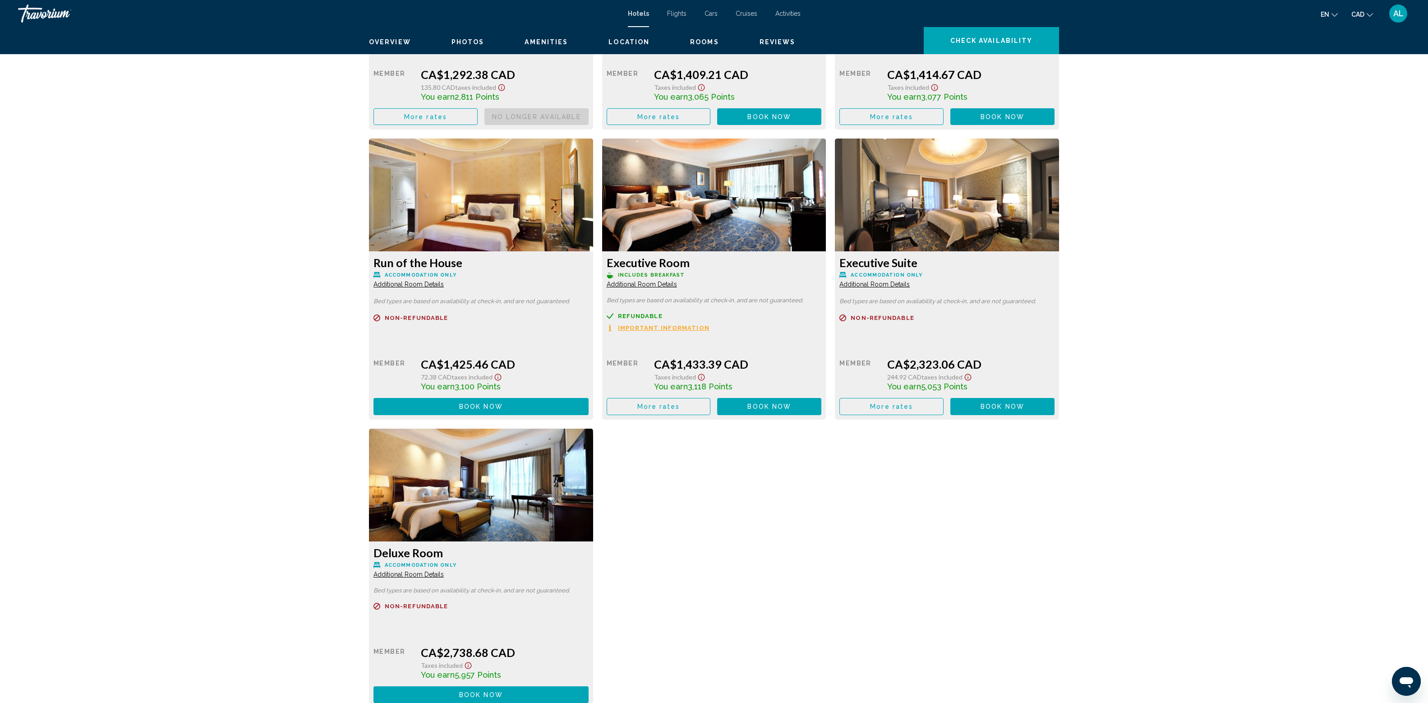
scroll to position [1416, 0]
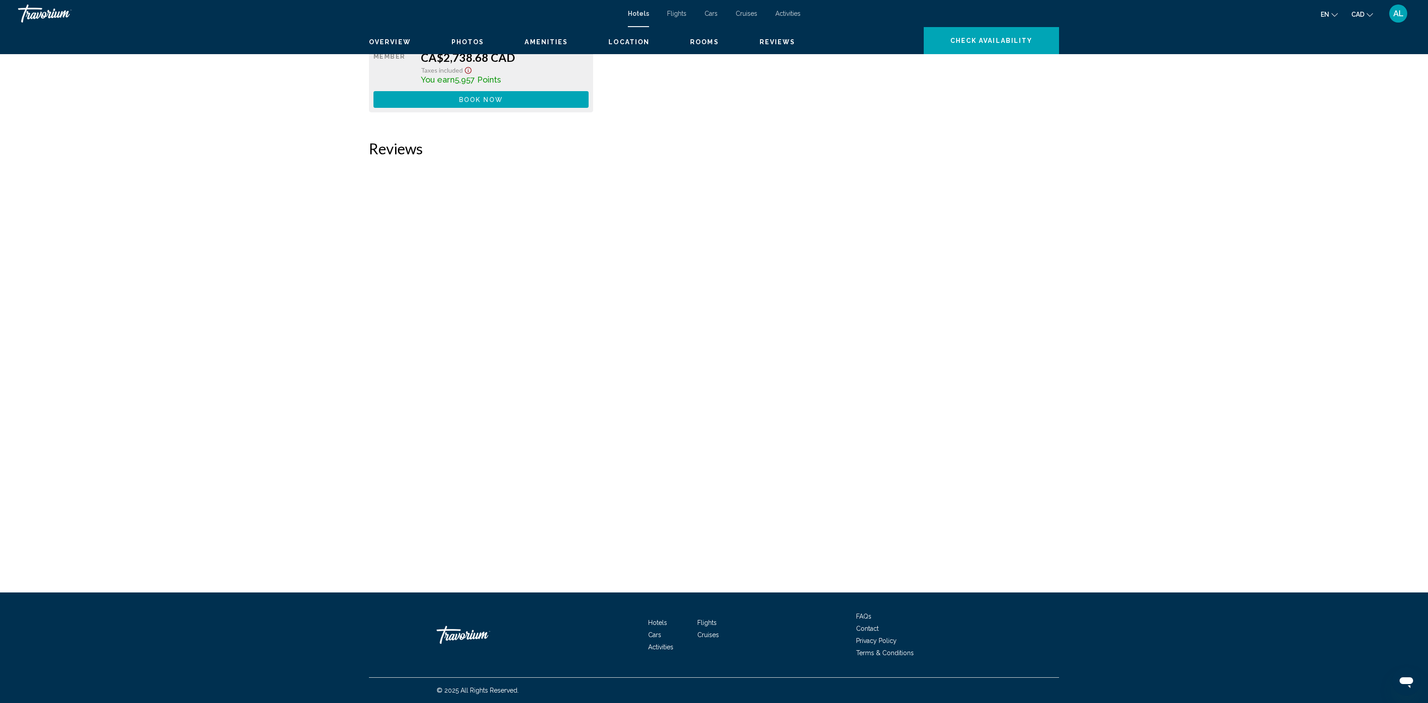
scroll to position [2230, 0]
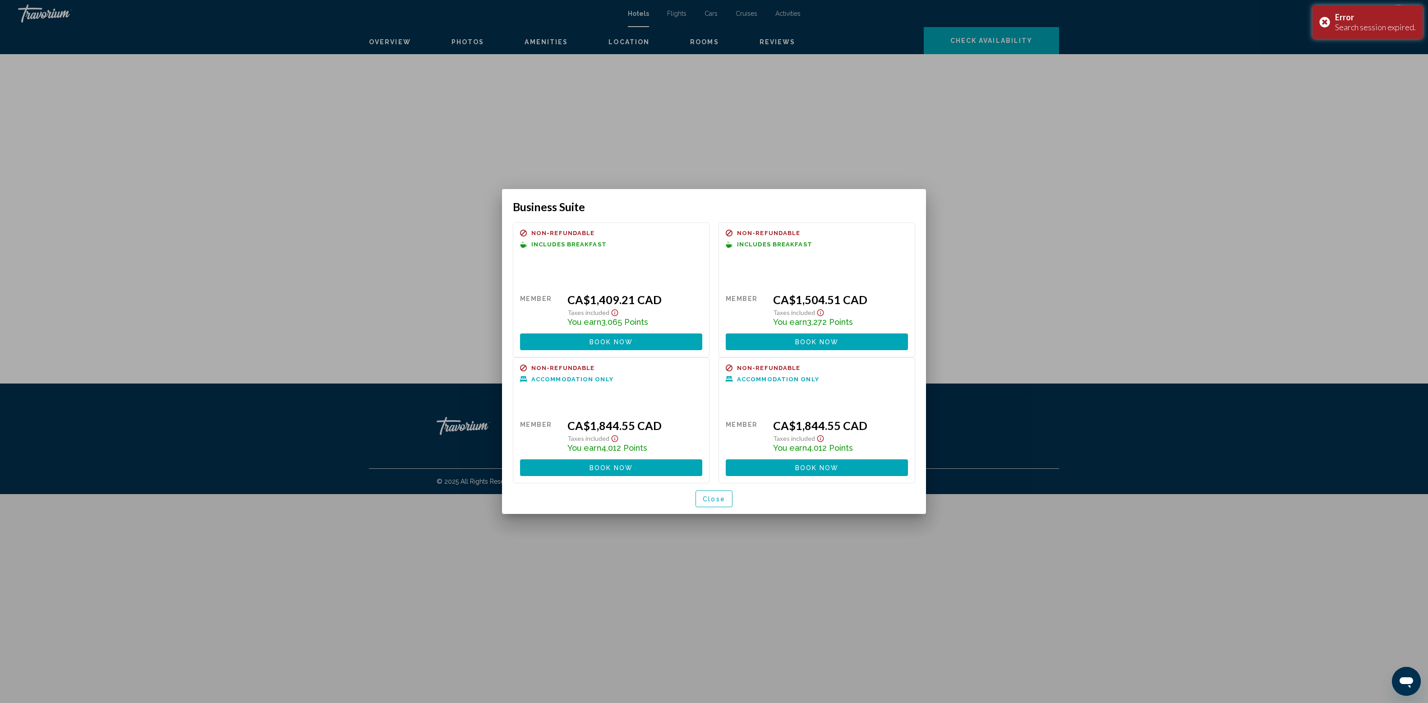
click at [1148, 275] on div at bounding box center [714, 351] width 1428 height 703
